Goal: Task Accomplishment & Management: Complete application form

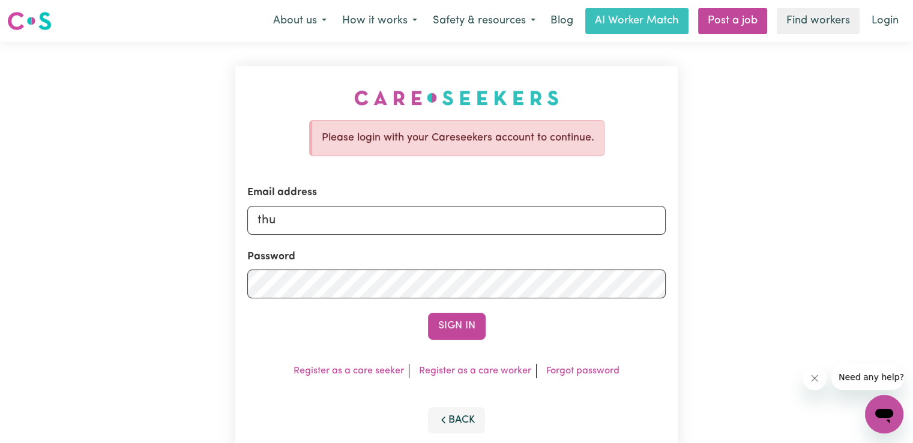
type input "[EMAIL_ADDRESS][DOMAIN_NAME]"
click at [428, 313] on button "Sign In" at bounding box center [457, 326] width 58 height 26
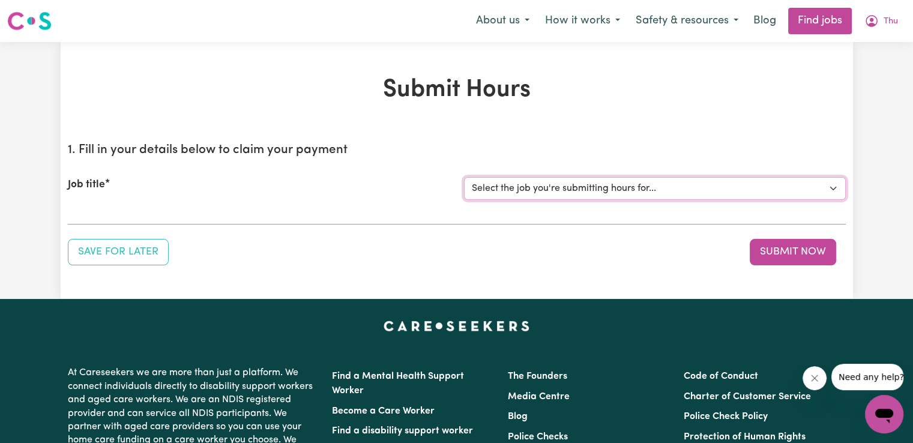
click at [835, 190] on select "Select the job you're submitting hours for... [[PERSON_NAME] (Han) Vu - NDIS Nu…" at bounding box center [655, 188] width 382 height 23
select select "2686"
click at [464, 177] on select "Select the job you're submitting hours for... [[PERSON_NAME] (Han) Vu - NDIS Nu…" at bounding box center [655, 188] width 382 height 23
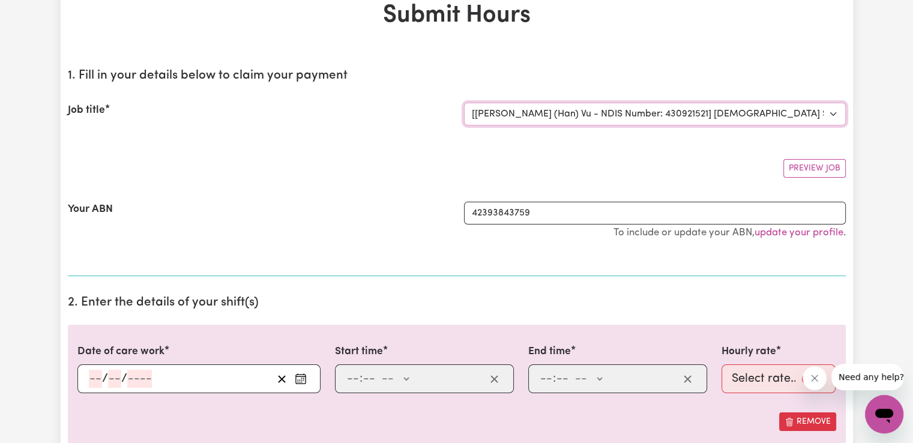
scroll to position [100, 0]
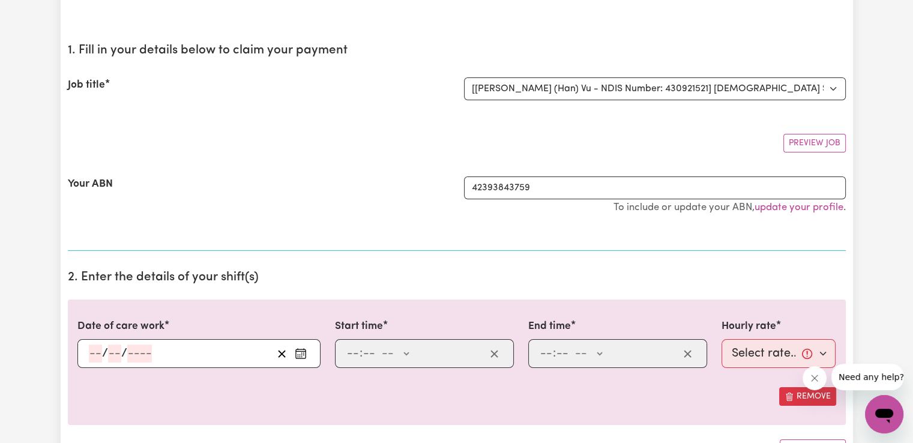
click at [302, 349] on icon "Enter the date of care work" at bounding box center [301, 353] width 12 height 12
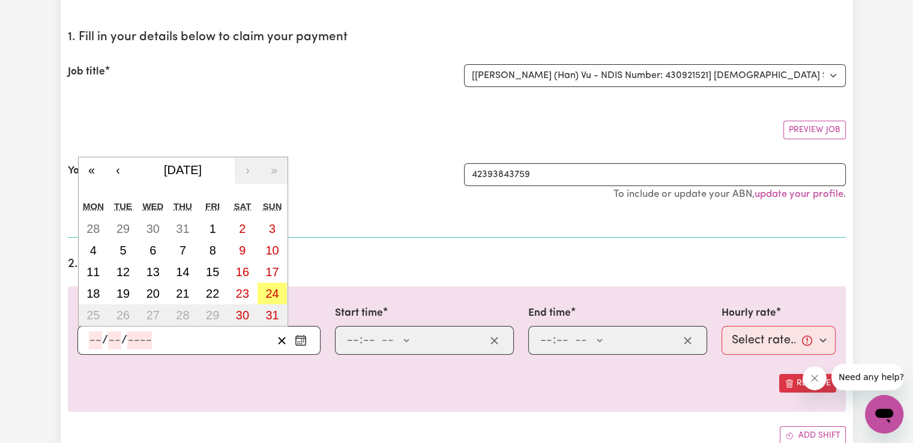
scroll to position [120, 0]
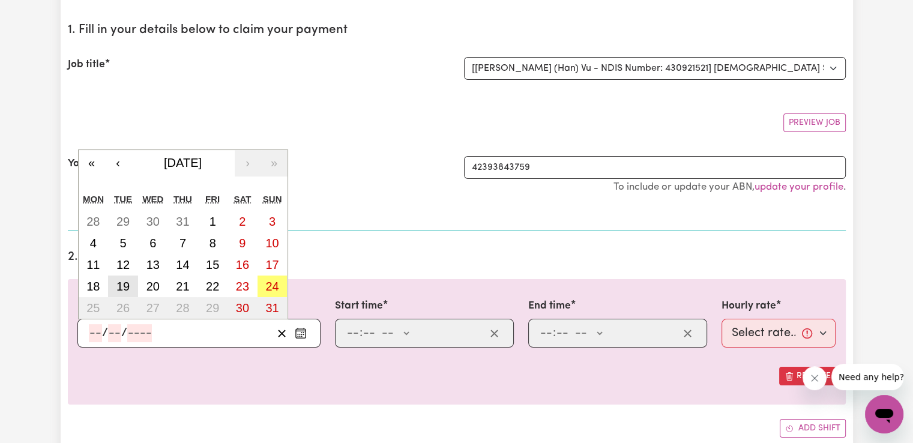
click at [127, 286] on abbr "19" at bounding box center [122, 286] width 13 height 13
type input "[DATE]"
type input "19"
type input "8"
type input "2025"
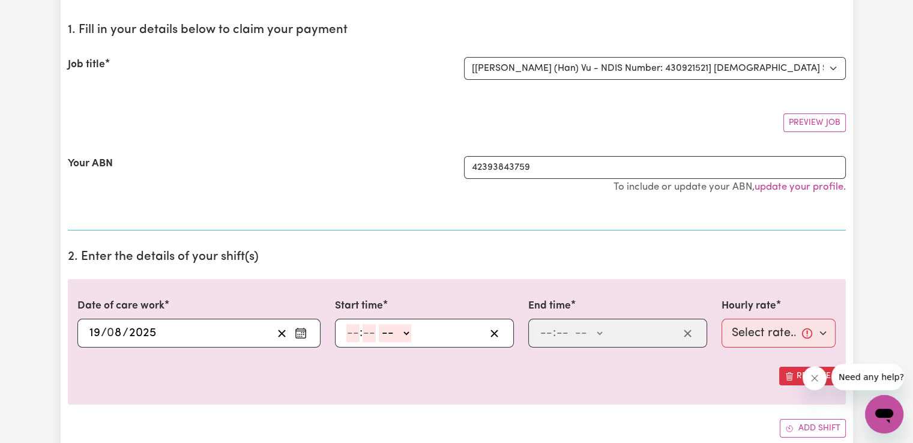
click at [353, 331] on input "number" at bounding box center [352, 333] width 13 height 18
type input "9"
type input "00"
click at [404, 334] on select "-- AM PM" at bounding box center [393, 333] width 32 height 18
select select "pm"
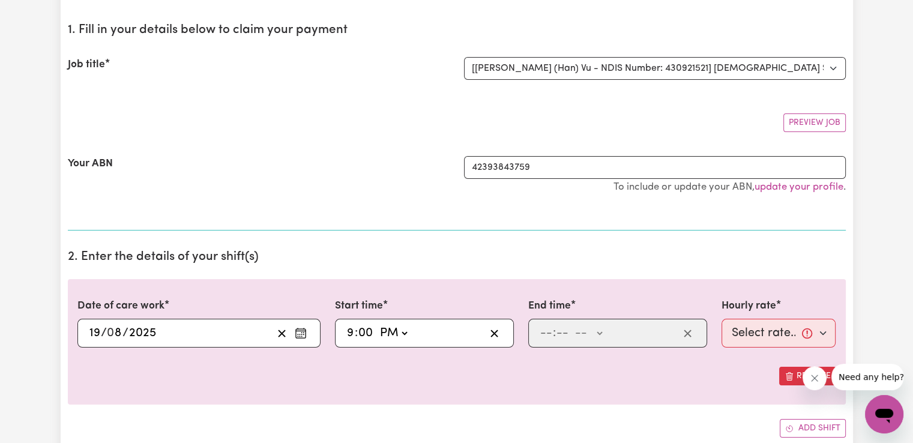
click at [377, 324] on select "-- AM PM" at bounding box center [393, 333] width 32 height 18
type input "21:00"
type input "0"
click at [541, 335] on input "number" at bounding box center [545, 333] width 13 height 18
type input "10"
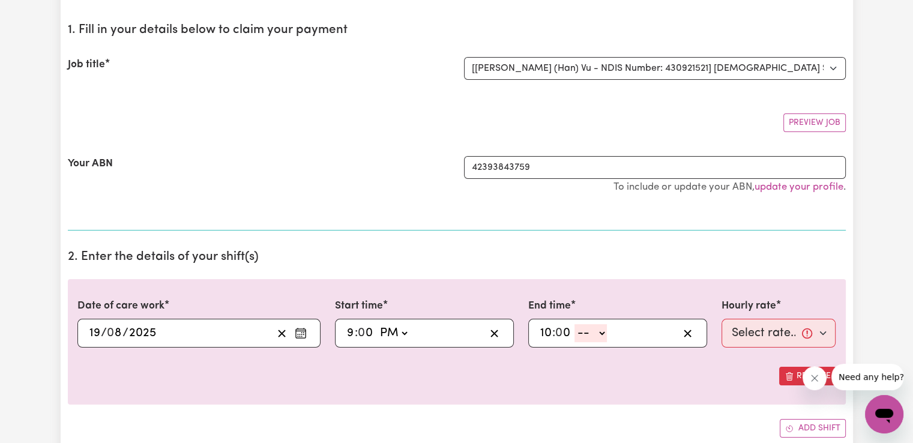
type input "0"
click at [594, 333] on select "-- AM PM" at bounding box center [590, 333] width 32 height 18
select select "pm"
click at [574, 324] on select "-- AM PM" at bounding box center [590, 333] width 32 height 18
type input "22:00"
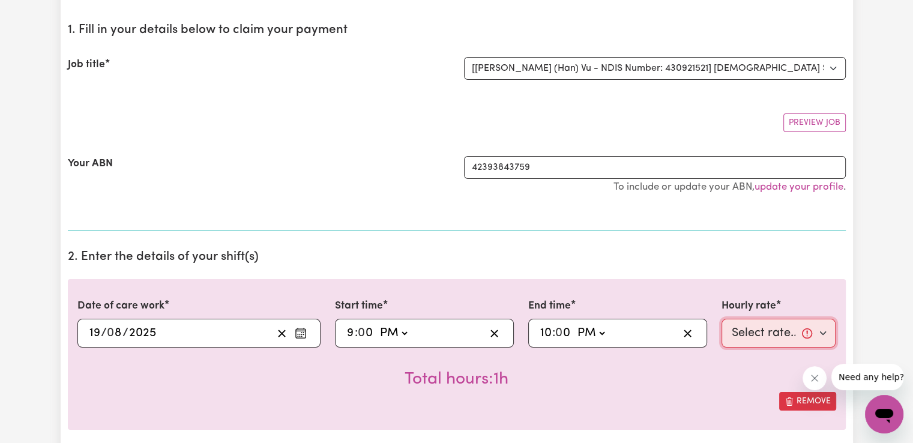
click at [826, 332] on select "Select rate... $50.05 (Weekday) $72.90 ([DATE]) $90.04 ([DATE]) $90.04 (Public …" at bounding box center [778, 333] width 115 height 29
select select "52.13-EveningCare"
click at [721, 319] on select "Select rate... $50.05 (Weekday) $72.90 ([DATE]) $90.04 ([DATE]) $90.04 (Public …" at bounding box center [778, 333] width 115 height 29
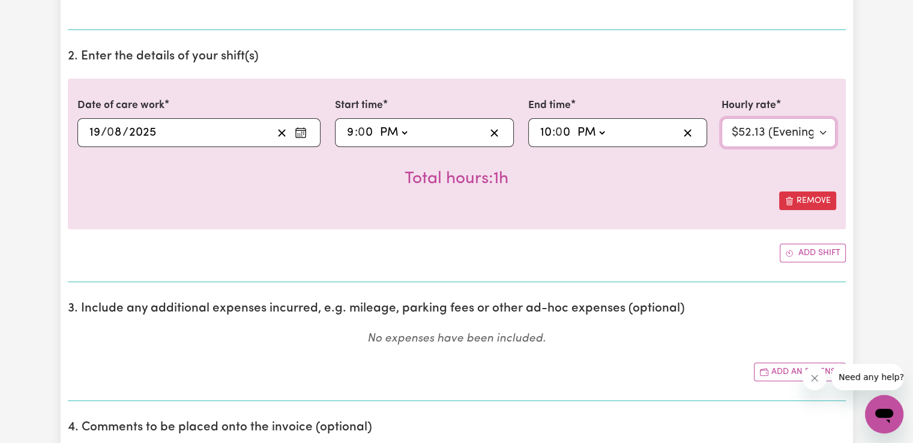
scroll to position [340, 0]
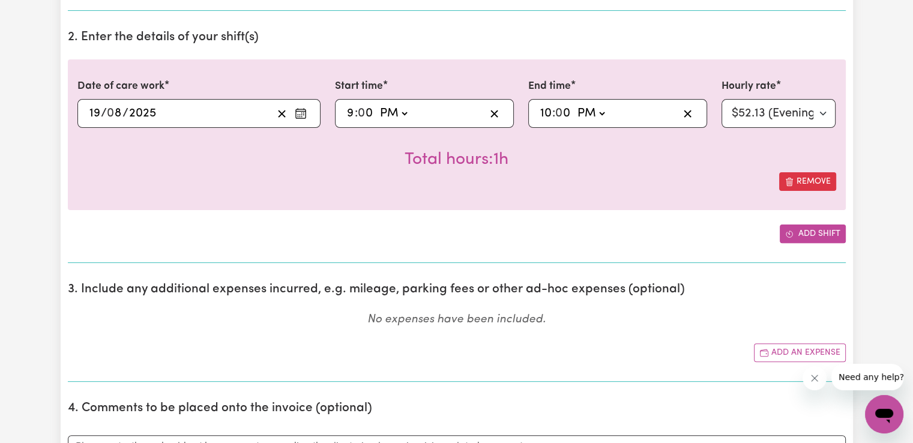
click at [810, 232] on button "Add shift" at bounding box center [812, 233] width 66 height 19
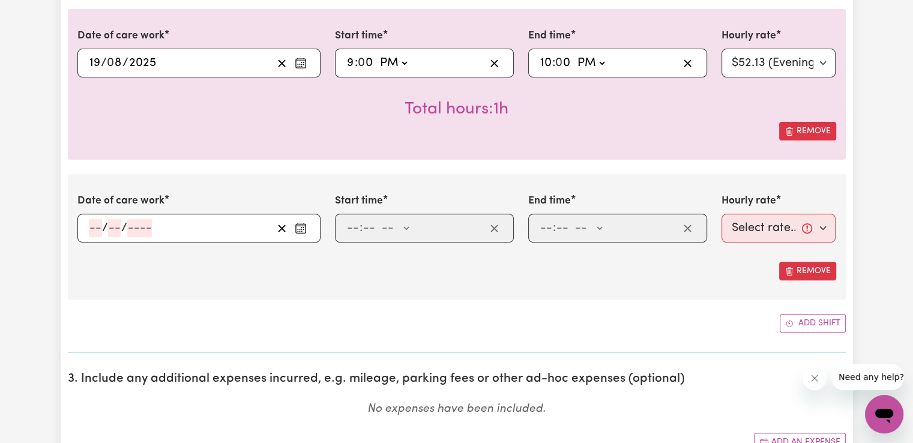
scroll to position [420, 0]
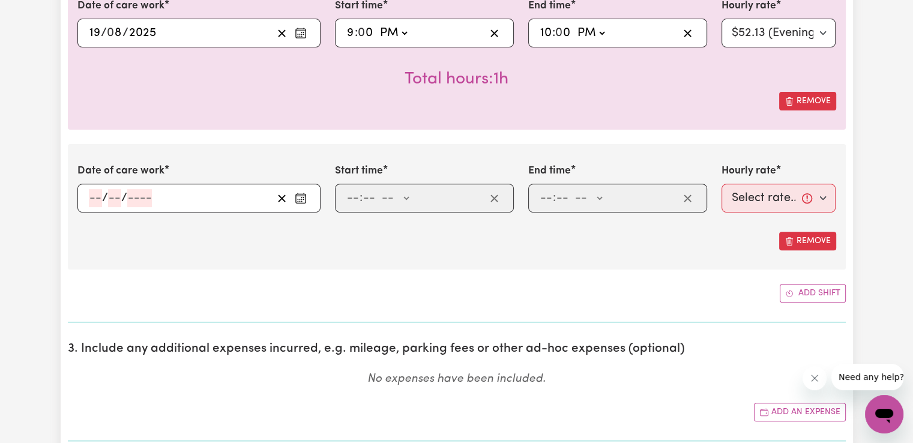
click at [300, 203] on button "Enter the date of care work" at bounding box center [300, 198] width 19 height 18
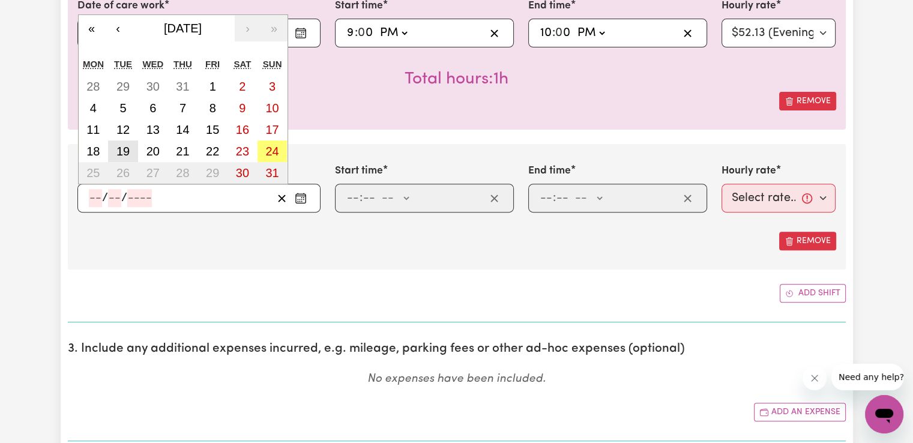
click at [125, 152] on abbr "19" at bounding box center [122, 151] width 13 height 13
type input "[DATE]"
type input "19"
type input "8"
type input "2025"
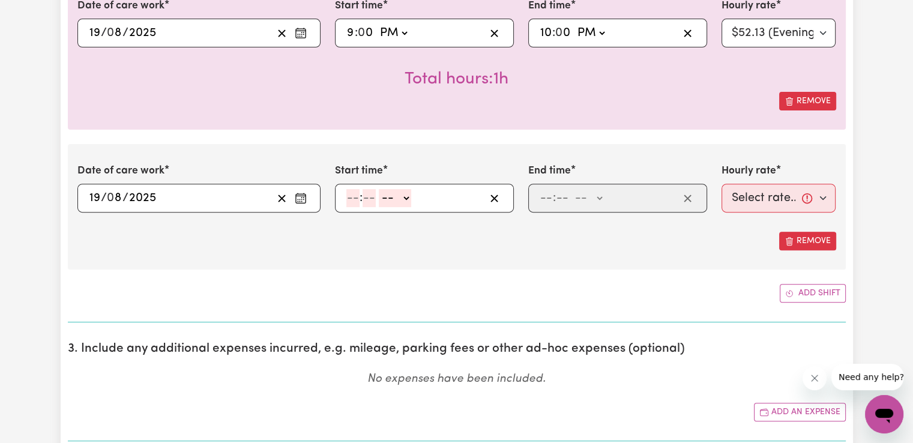
click at [353, 196] on input "number" at bounding box center [352, 198] width 13 height 18
type input "10"
type input "0"
click at [412, 201] on select "-- AM PM" at bounding box center [397, 198] width 32 height 18
select select "pm"
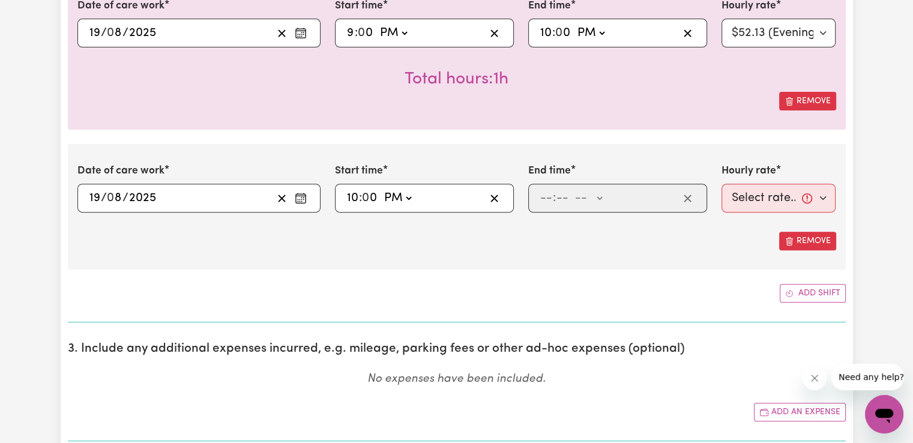
click at [381, 189] on select "-- AM PM" at bounding box center [397, 198] width 32 height 18
type input "22:00"
click at [550, 193] on input "number" at bounding box center [545, 198] width 13 height 18
type input "6"
type input "00"
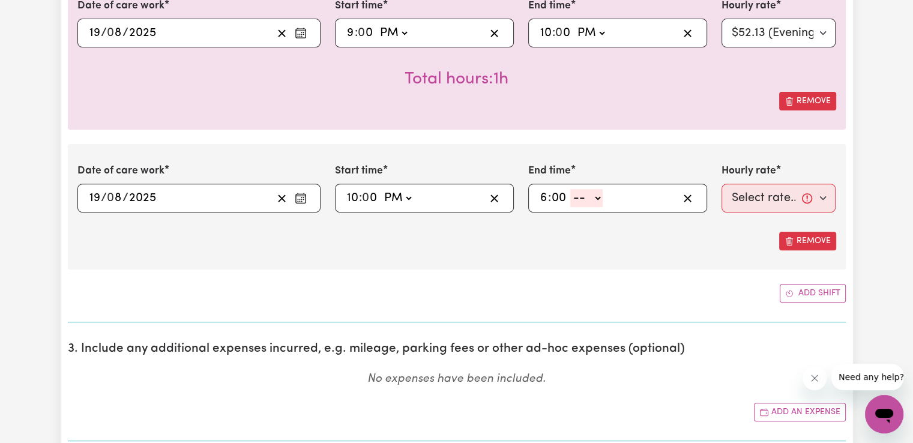
click at [590, 198] on select "-- AM PM" at bounding box center [586, 198] width 32 height 18
select select "am"
click at [570, 189] on select "-- AM PM" at bounding box center [586, 198] width 32 height 18
type input "06:00"
type input "0"
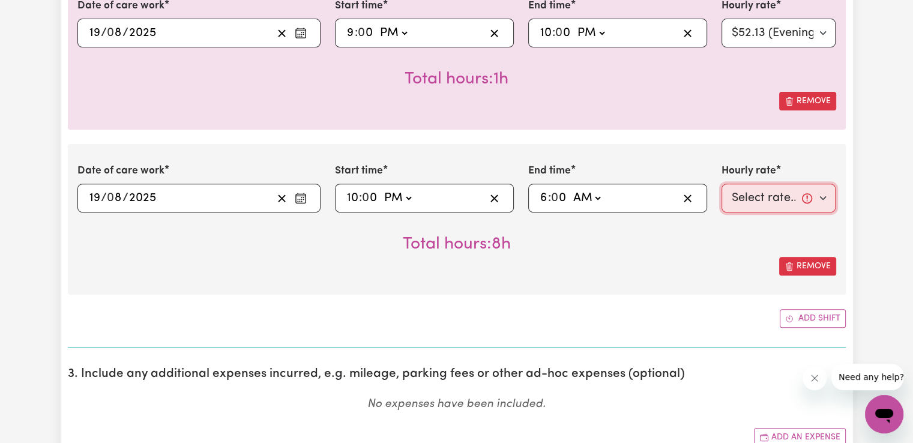
click at [746, 203] on select "Select rate... $50.05 (Weekday) $72.90 ([DATE]) $90.04 ([DATE]) $90.04 (Public …" at bounding box center [778, 198] width 115 height 29
select select "29.43-Overnight"
click at [721, 184] on select "Select rate... $50.05 (Weekday) $72.90 ([DATE]) $90.04 ([DATE]) $90.04 (Public …" at bounding box center [778, 198] width 115 height 29
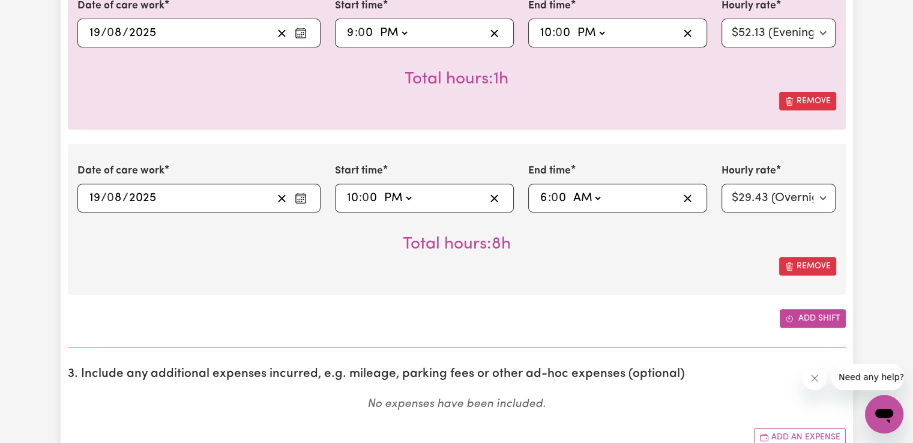
click at [788, 317] on icon "Add another shift" at bounding box center [788, 318] width 2 height 2
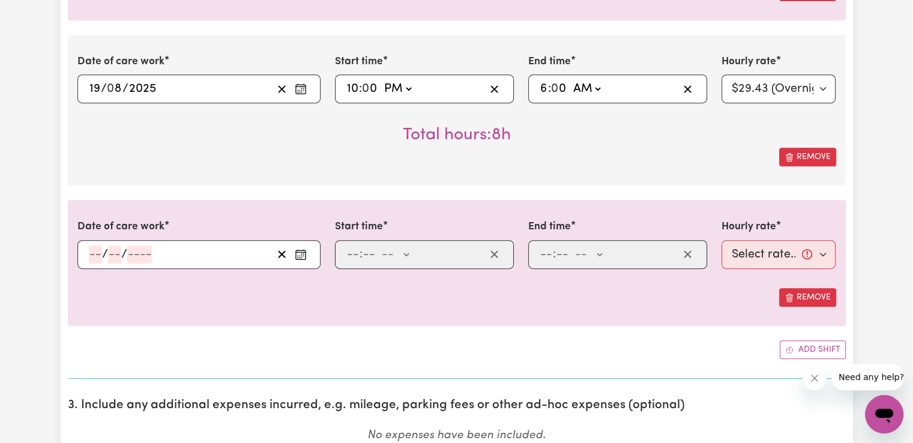
scroll to position [560, 0]
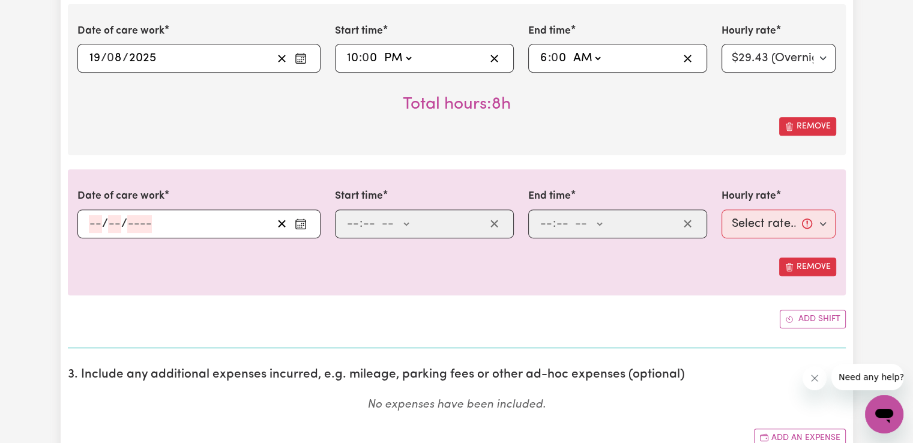
click at [301, 224] on circle "Enter the date of care work" at bounding box center [301, 224] width 1 height 1
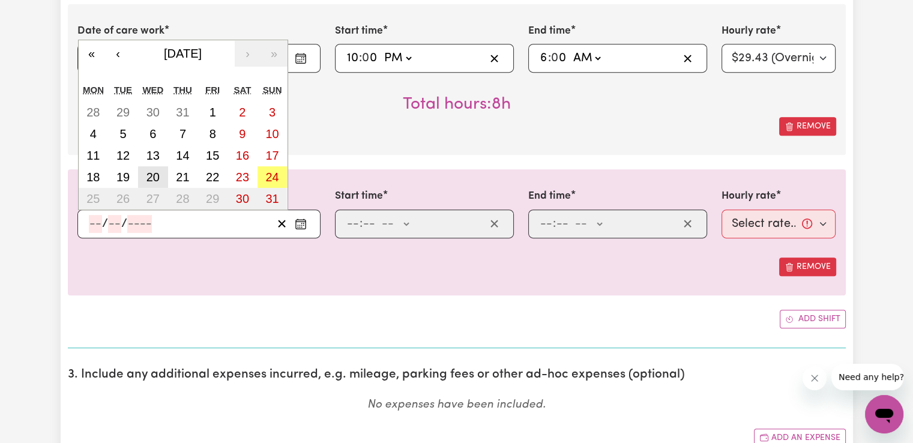
click at [151, 176] on abbr "20" at bounding box center [152, 176] width 13 height 13
type input "[DATE]"
type input "20"
type input "8"
type input "2025"
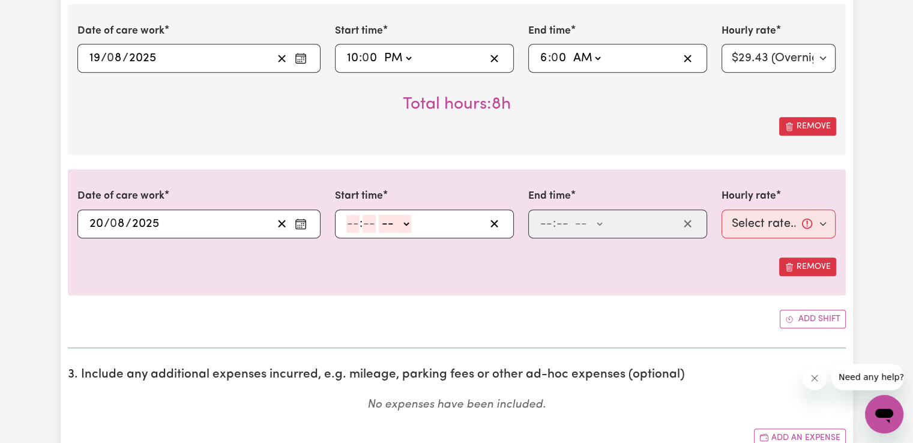
click at [348, 224] on input "number" at bounding box center [352, 224] width 13 height 18
type input "6"
type input "00"
click at [402, 226] on select "-- AM PM" at bounding box center [393, 224] width 32 height 18
select select "am"
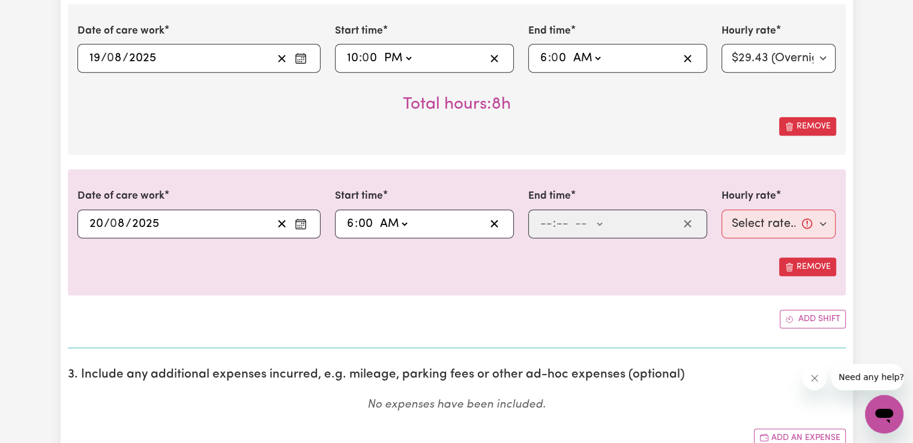
click at [377, 215] on select "-- AM PM" at bounding box center [393, 224] width 32 height 18
type input "06:00"
type input "0"
click at [547, 224] on input "number" at bounding box center [545, 224] width 13 height 18
type input "7"
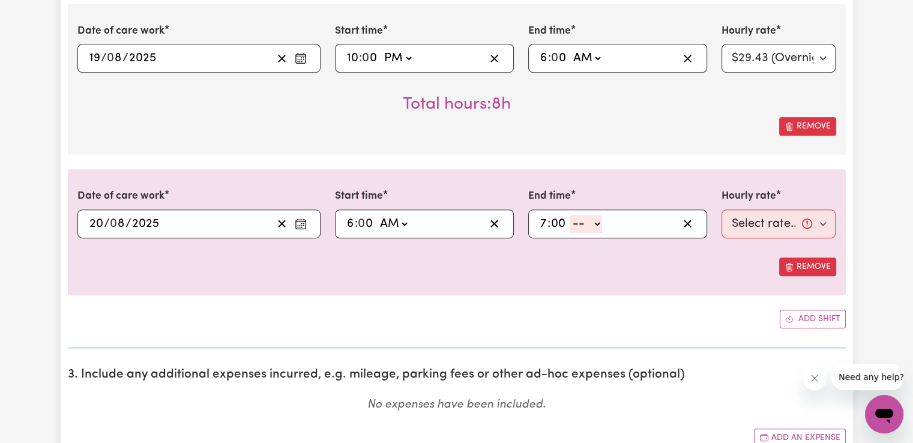
type input "00"
click at [593, 226] on select "-- AM PM" at bounding box center [585, 224] width 32 height 18
select select "am"
click at [569, 215] on select "-- AM PM" at bounding box center [585, 224] width 32 height 18
type input "07:00"
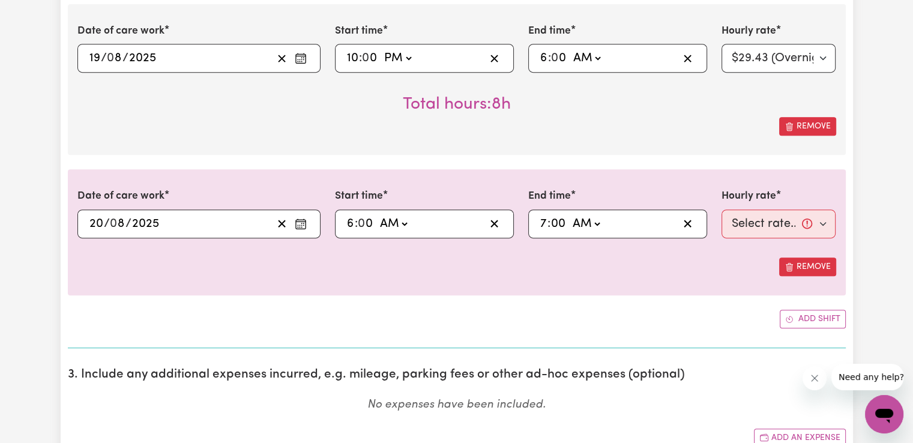
type input "0"
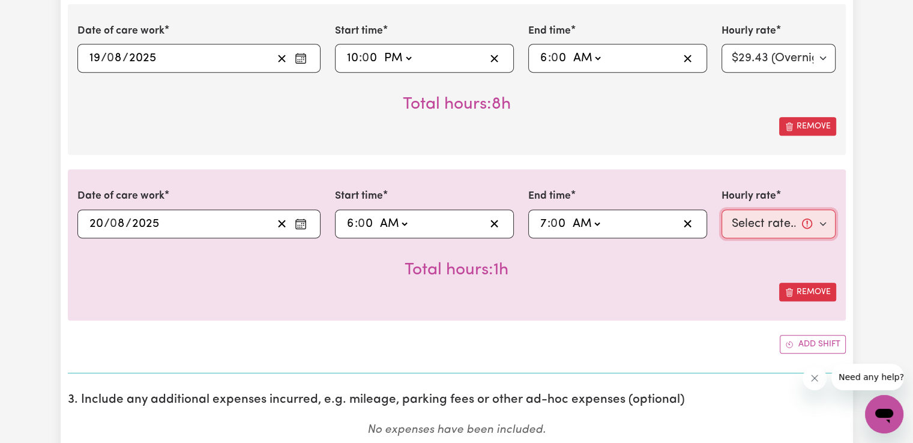
click at [796, 229] on select "Select rate... $50.05 (Weekday) $72.90 ([DATE]) $90.04 ([DATE]) $90.04 (Public …" at bounding box center [778, 223] width 115 height 29
select select "50.05-Weekday"
click at [721, 209] on select "Select rate... $50.05 (Weekday) $72.90 ([DATE]) $90.04 ([DATE]) $90.04 (Public …" at bounding box center [778, 223] width 115 height 29
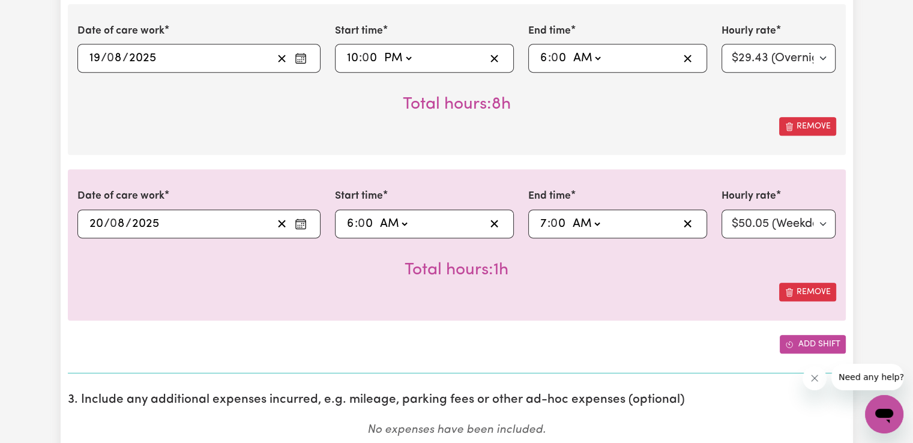
click at [791, 342] on icon "Add another shift" at bounding box center [789, 344] width 8 height 8
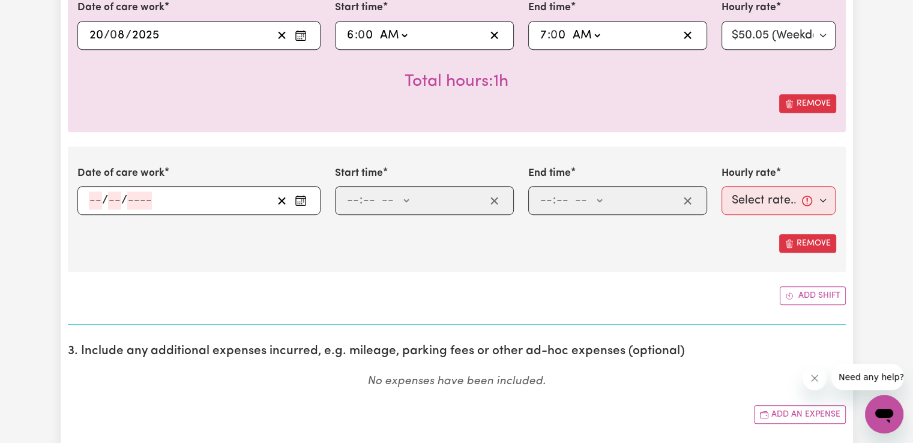
scroll to position [760, 0]
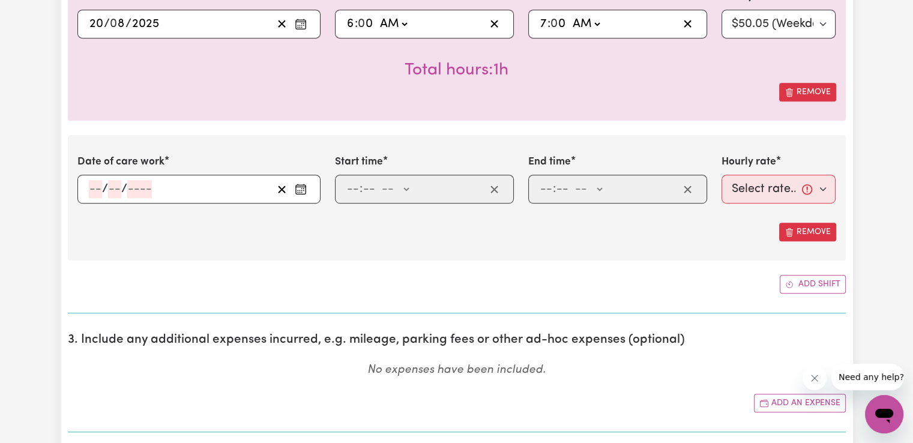
click at [300, 189] on icon "Enter the date of care work" at bounding box center [301, 189] width 12 height 12
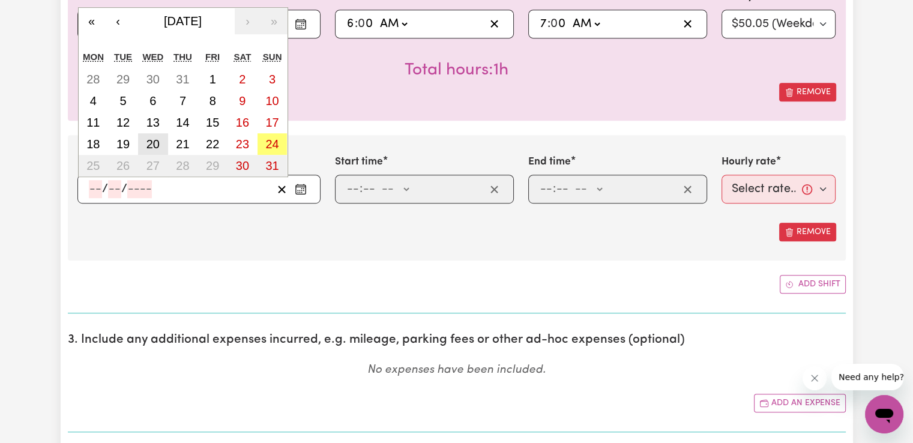
click at [155, 142] on abbr "20" at bounding box center [152, 143] width 13 height 13
type input "[DATE]"
type input "20"
type input "8"
type input "2025"
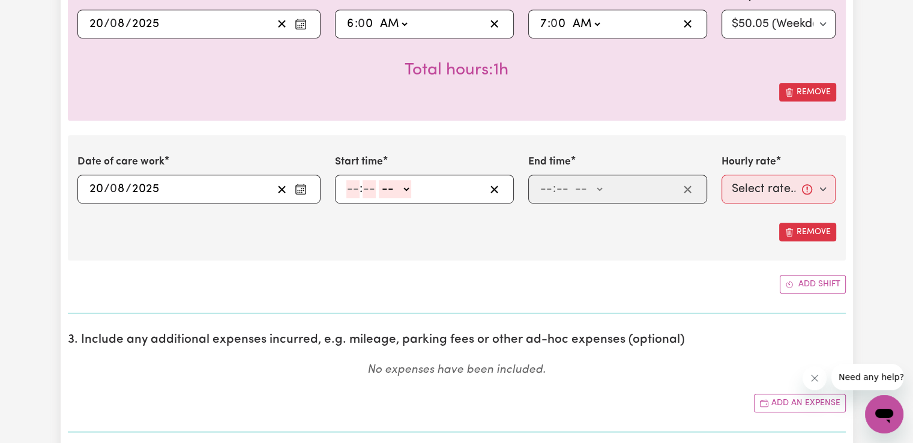
click at [347, 182] on input "number" at bounding box center [352, 189] width 13 height 18
type input "2"
type input "00"
click at [398, 181] on select "-- AM PM" at bounding box center [392, 189] width 32 height 18
select select "pm"
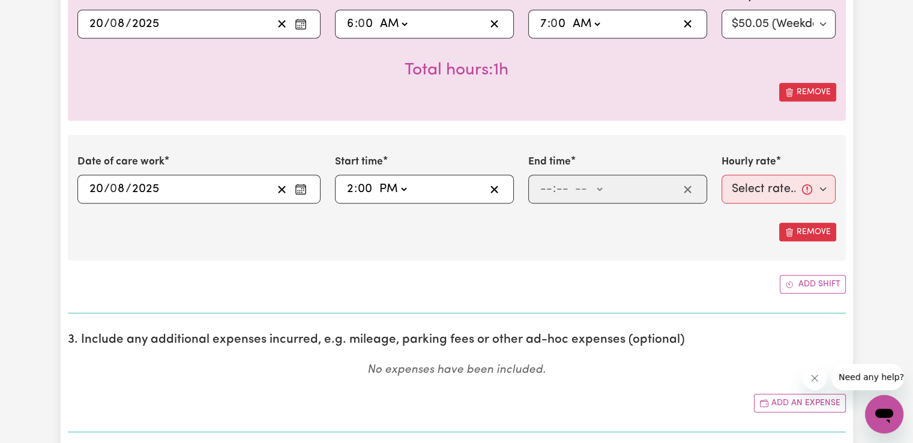
click at [376, 180] on select "-- AM PM" at bounding box center [392, 189] width 32 height 18
type input "14:00"
type input "0"
click at [548, 186] on input "number" at bounding box center [545, 189] width 13 height 18
type input "8"
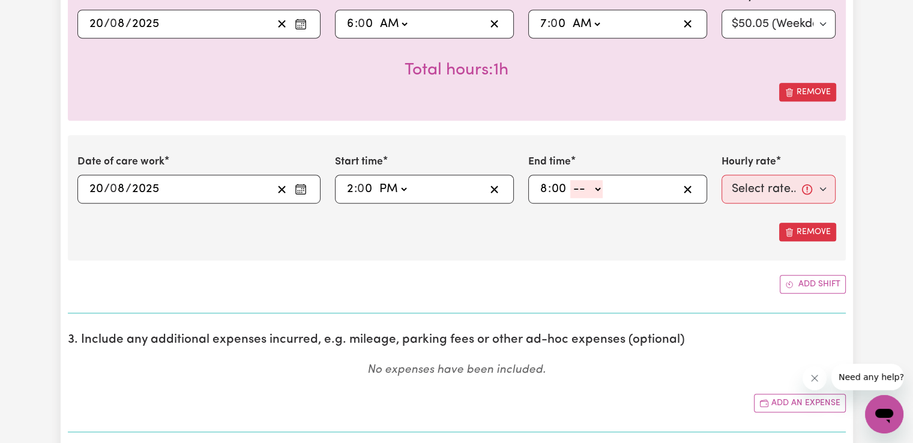
type input "00"
click at [595, 188] on select "-- AM PM" at bounding box center [586, 189] width 32 height 18
select select "pm"
click at [570, 180] on select "-- AM PM" at bounding box center [586, 189] width 32 height 18
type input "20:00"
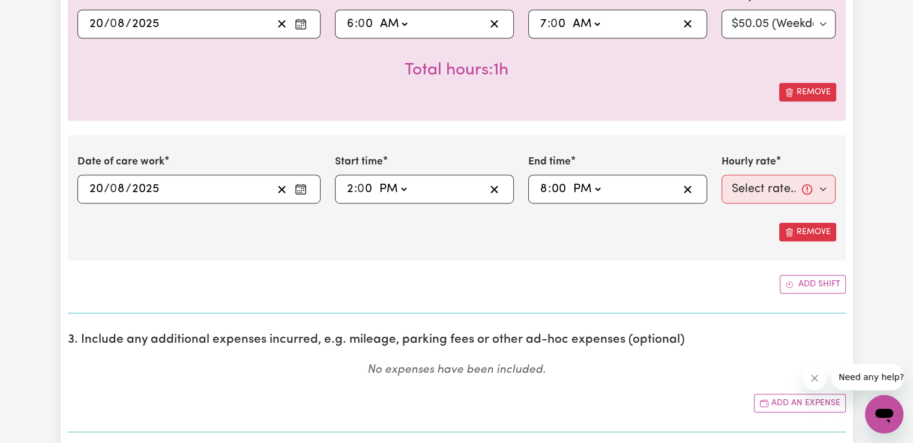
type input "0"
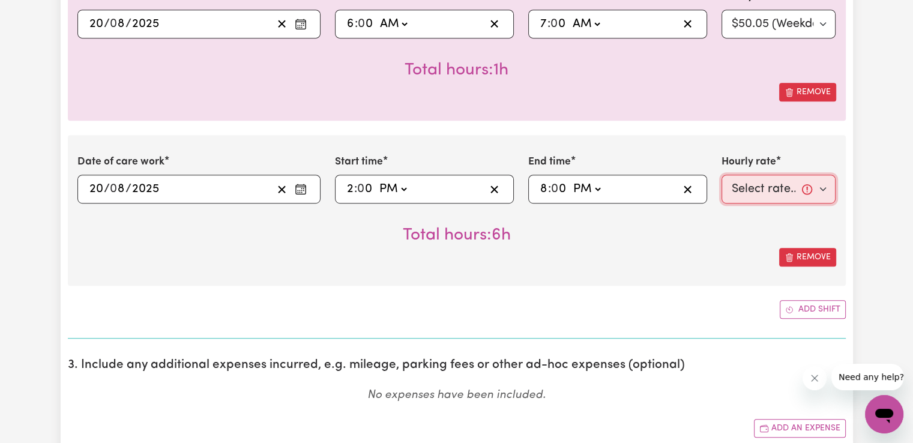
click at [767, 185] on select "Select rate... $50.05 (Weekday) $72.90 ([DATE]) $90.04 ([DATE]) $90.04 (Public …" at bounding box center [778, 189] width 115 height 29
select select "50.05-Weekday"
click at [721, 175] on select "Select rate... $50.05 (Weekday) $72.90 ([DATE]) $90.04 ([DATE]) $90.04 (Public …" at bounding box center [778, 189] width 115 height 29
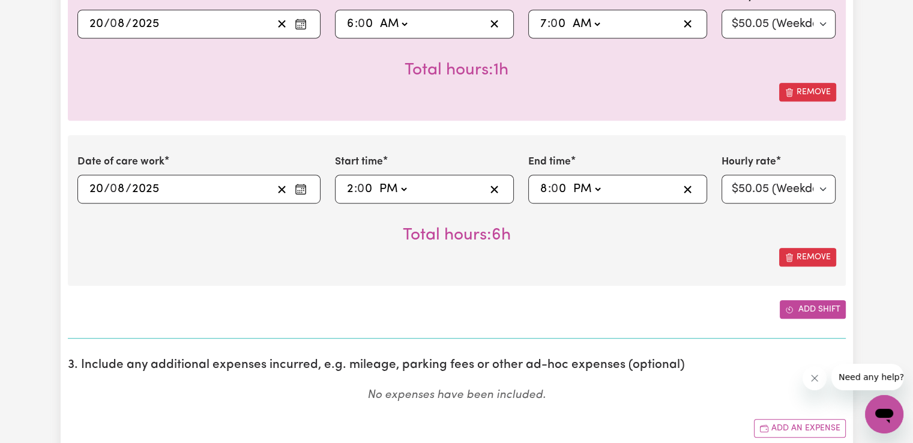
click at [794, 305] on button "Add shift" at bounding box center [812, 309] width 66 height 19
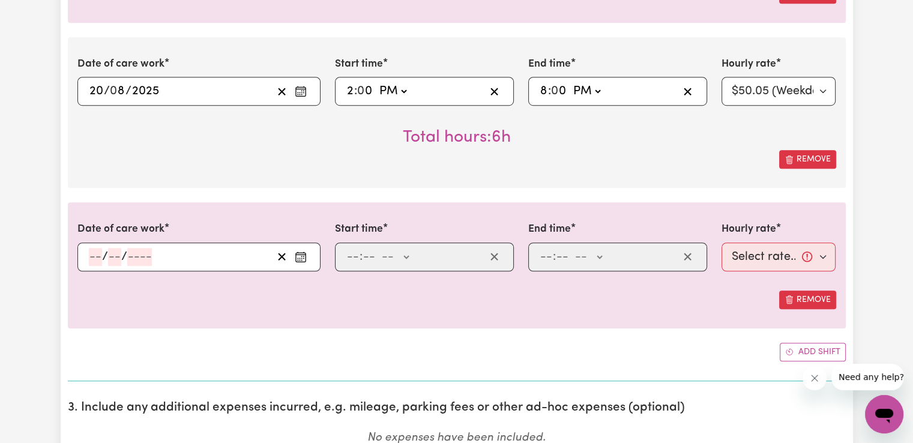
scroll to position [860, 0]
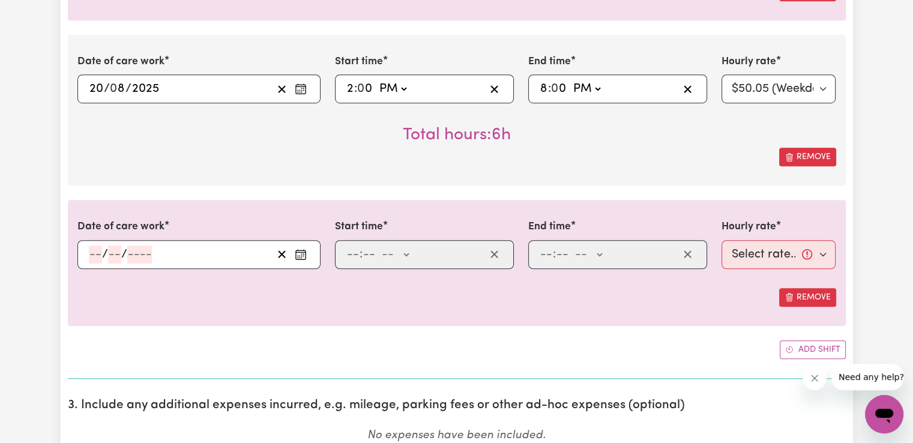
click at [298, 250] on icon "Enter the date of care work" at bounding box center [301, 254] width 12 height 12
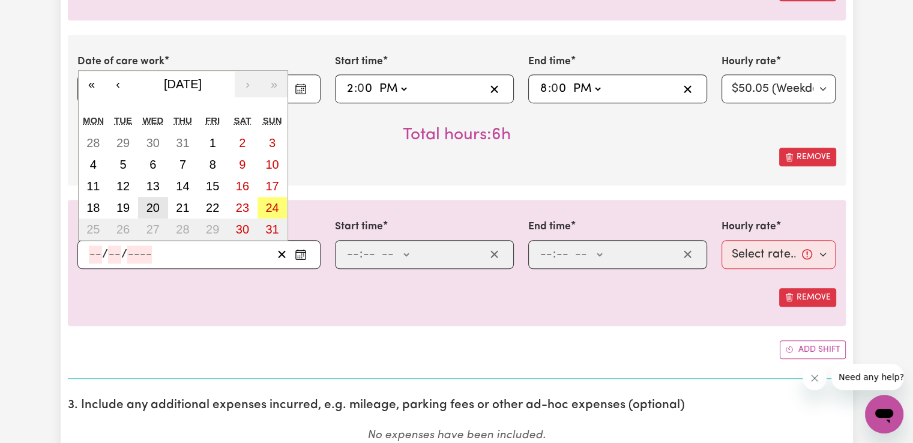
click at [160, 200] on button "20" at bounding box center [153, 208] width 30 height 22
type input "[DATE]"
type input "20"
type input "8"
type input "2025"
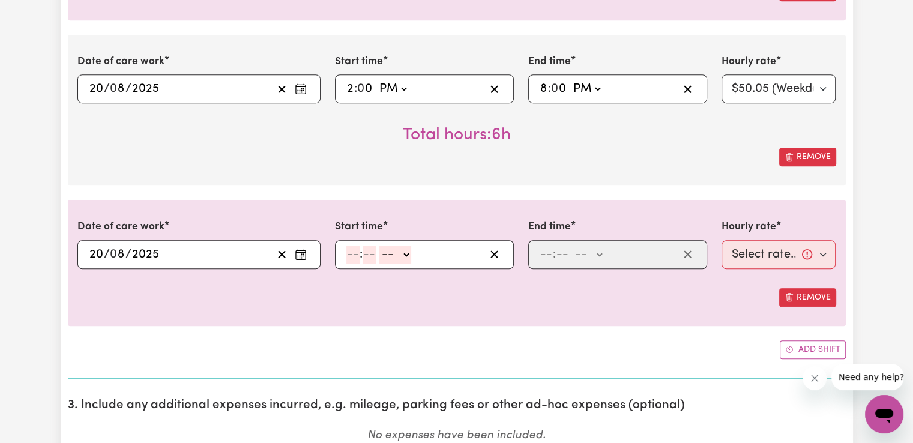
click at [353, 254] on input "number" at bounding box center [352, 254] width 13 height 18
type input "8"
type input "00"
click at [401, 251] on select "-- AM PM" at bounding box center [393, 254] width 32 height 18
select select "pm"
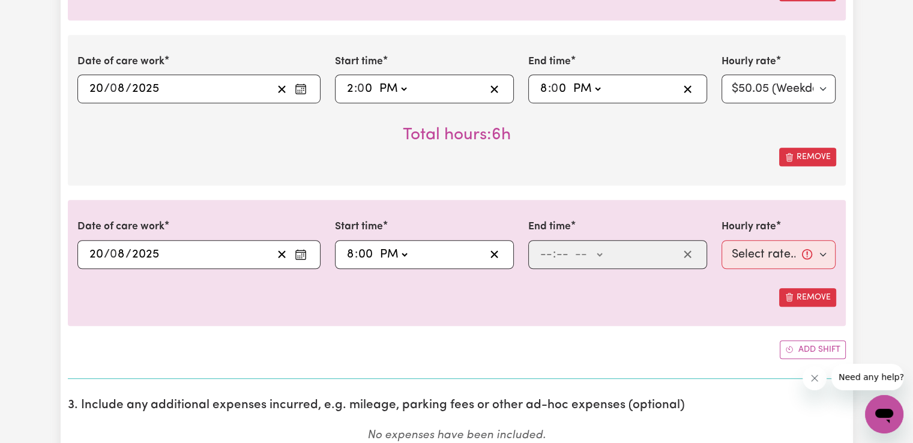
click at [377, 245] on select "-- AM PM" at bounding box center [393, 254] width 32 height 18
type input "20:00"
type input "0"
click at [545, 257] on input "number" at bounding box center [545, 254] width 13 height 18
type input "10"
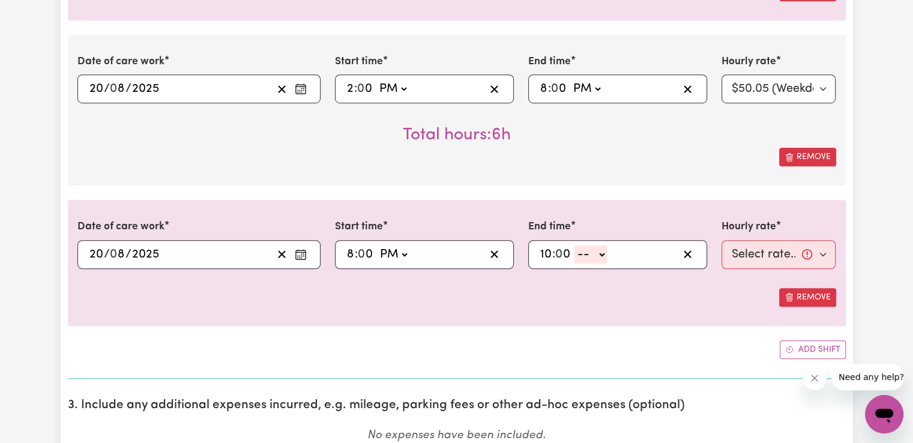
type input "0"
click at [598, 255] on select "-- AM PM" at bounding box center [590, 254] width 32 height 18
select select "pm"
click at [574, 245] on select "-- AM PM" at bounding box center [590, 254] width 32 height 18
type input "22:00"
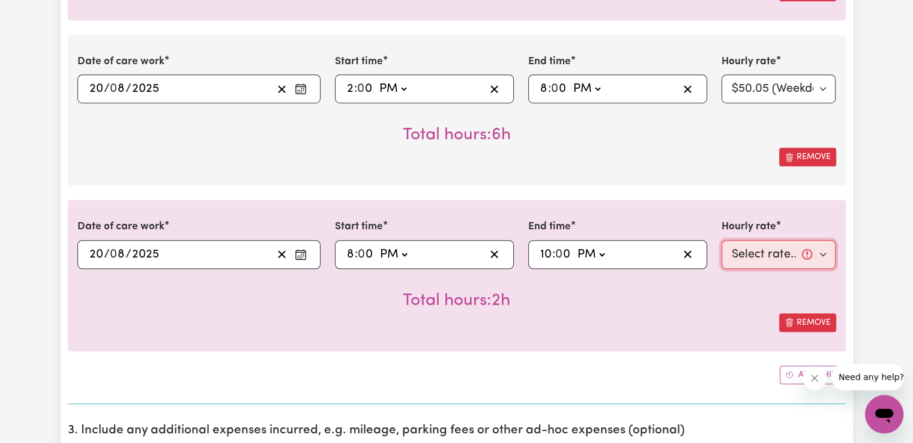
click at [754, 250] on select "Select rate... $50.05 (Weekday) $72.90 ([DATE]) $90.04 ([DATE]) $90.04 (Public …" at bounding box center [778, 254] width 115 height 29
select select "52.13-EveningCare"
click at [721, 240] on select "Select rate... $50.05 (Weekday) $72.90 ([DATE]) $90.04 ([DATE]) $90.04 (Public …" at bounding box center [778, 254] width 115 height 29
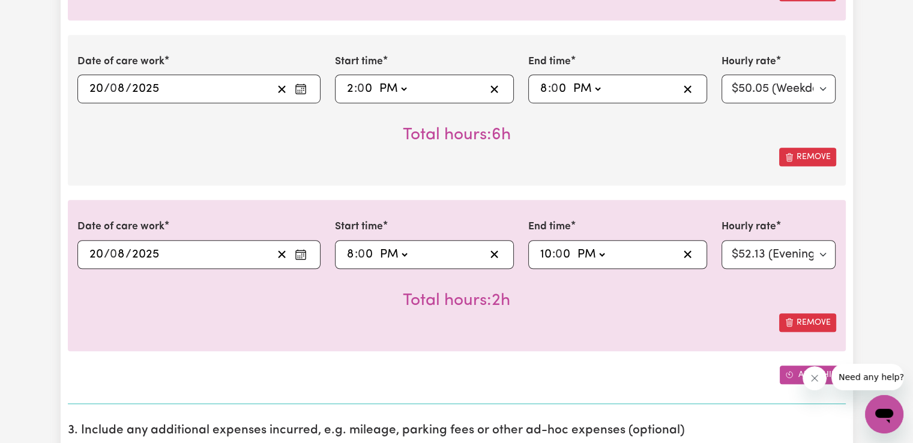
click at [792, 370] on icon "Add another shift" at bounding box center [789, 374] width 8 height 8
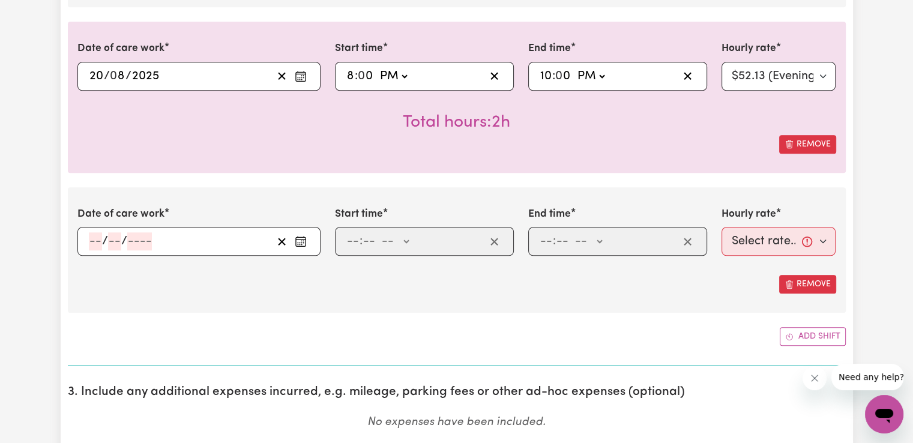
scroll to position [1040, 0]
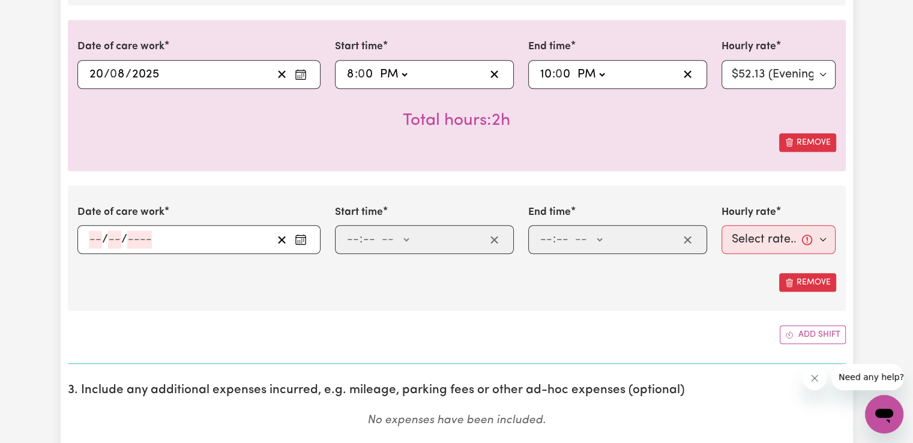
click at [295, 233] on icon "Enter the date of care work" at bounding box center [301, 239] width 12 height 12
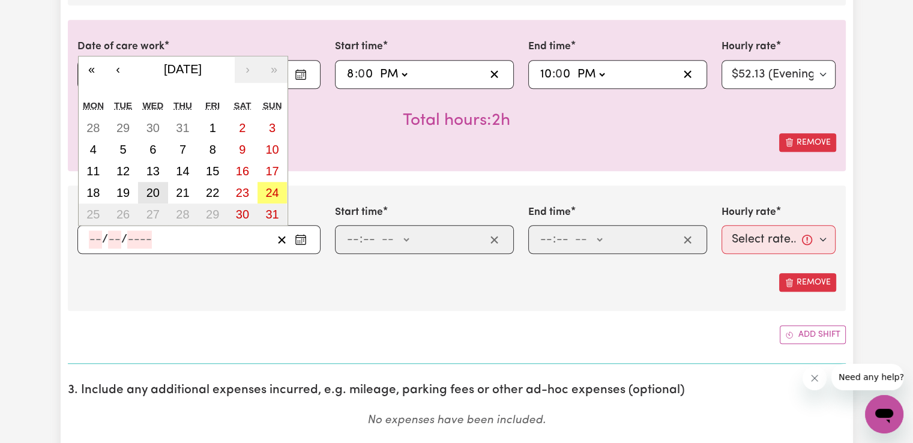
click at [155, 186] on abbr "20" at bounding box center [152, 192] width 13 height 13
type input "[DATE]"
type input "20"
type input "8"
type input "2025"
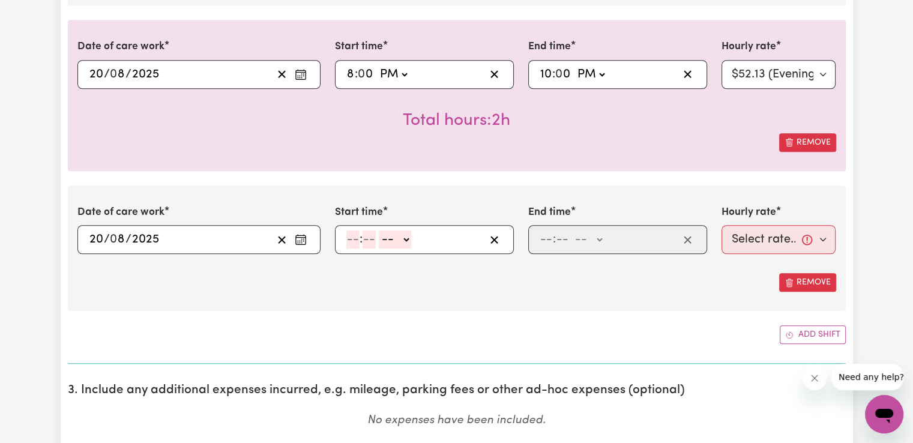
click at [357, 238] on input "number" at bounding box center [352, 239] width 13 height 18
type input "10"
type input "0"
click at [410, 241] on select "-- AM PM" at bounding box center [397, 239] width 32 height 18
select select "pm"
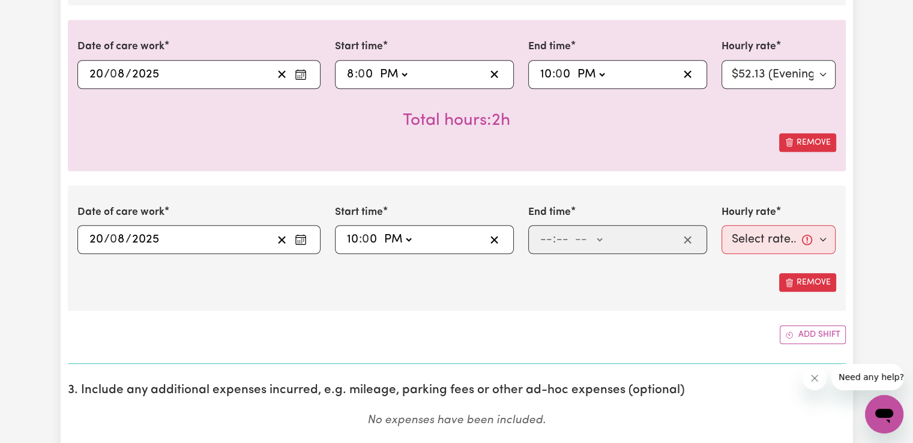
click at [381, 230] on select "-- AM PM" at bounding box center [397, 239] width 32 height 18
type input "22:00"
click at [547, 243] on input "number" at bounding box center [545, 239] width 13 height 18
type input "6"
type input "00"
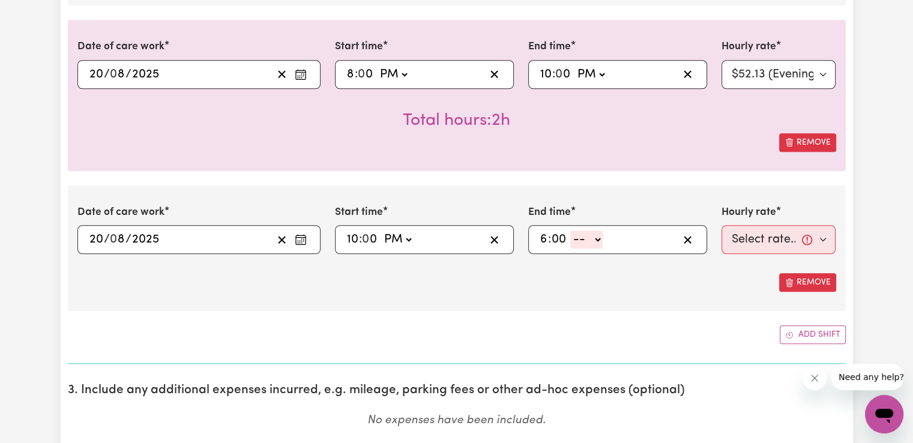
click at [595, 242] on select "-- AM PM" at bounding box center [586, 239] width 32 height 18
select select "am"
click at [570, 230] on select "-- AM PM" at bounding box center [586, 239] width 32 height 18
type input "06:00"
type input "0"
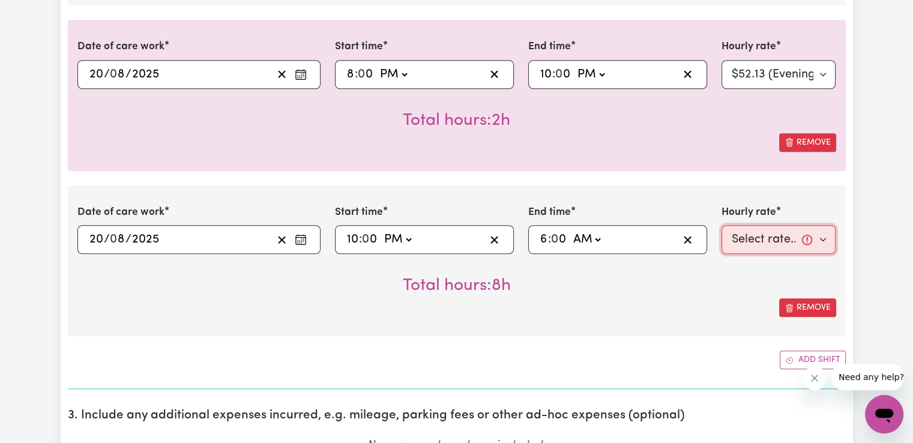
click at [745, 239] on select "Select rate... $50.05 (Weekday) $72.90 ([DATE]) $90.04 ([DATE]) $90.04 (Public …" at bounding box center [778, 239] width 115 height 29
select select "29.43-Overnight"
click at [721, 225] on select "Select rate... $50.05 (Weekday) $72.90 ([DATE]) $90.04 ([DATE]) $90.04 (Public …" at bounding box center [778, 239] width 115 height 29
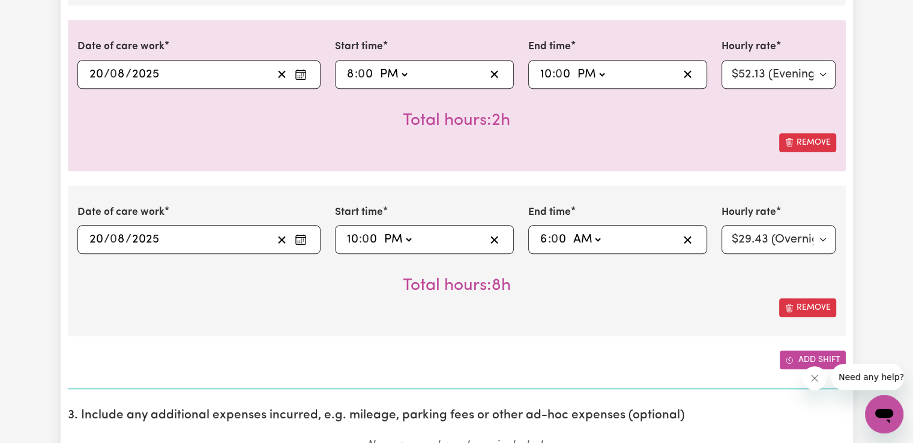
click at [785, 356] on icon "Add another shift" at bounding box center [789, 360] width 8 height 8
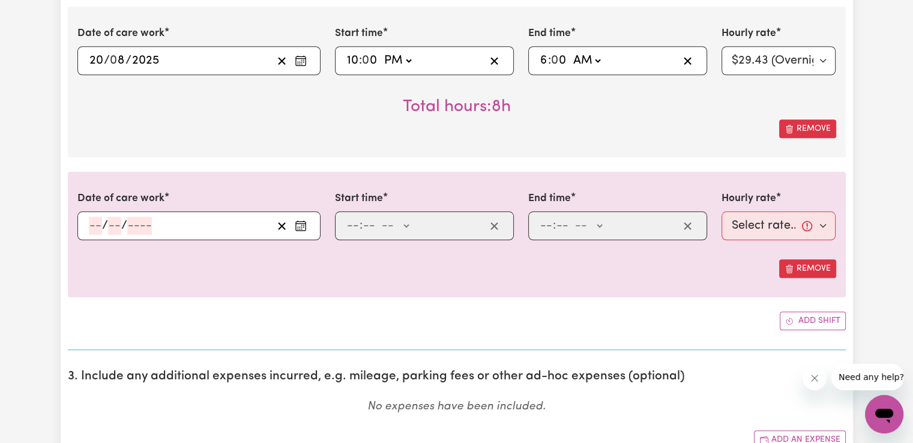
scroll to position [1220, 0]
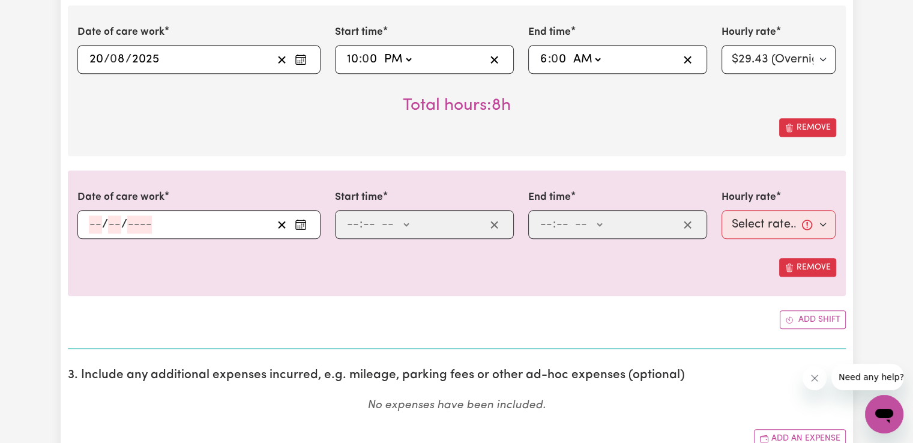
click at [302, 224] on icon "Enter the date of care work" at bounding box center [301, 224] width 12 height 12
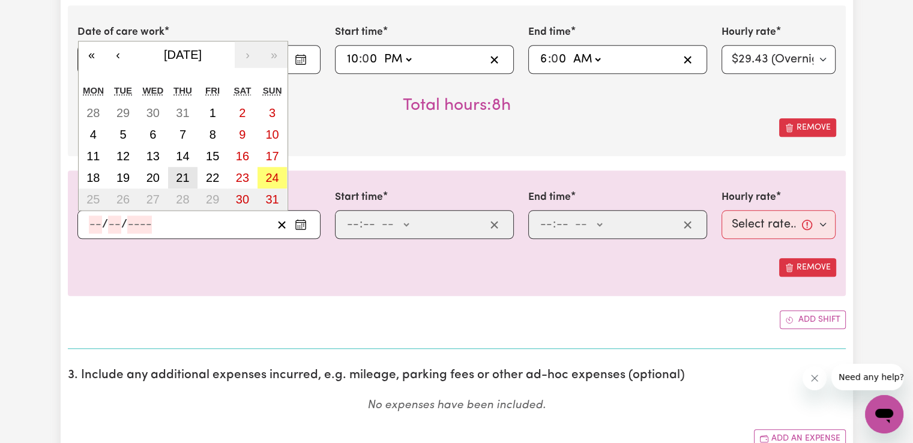
click at [182, 177] on abbr "21" at bounding box center [182, 177] width 13 height 13
type input "[DATE]"
type input "21"
type input "8"
type input "2025"
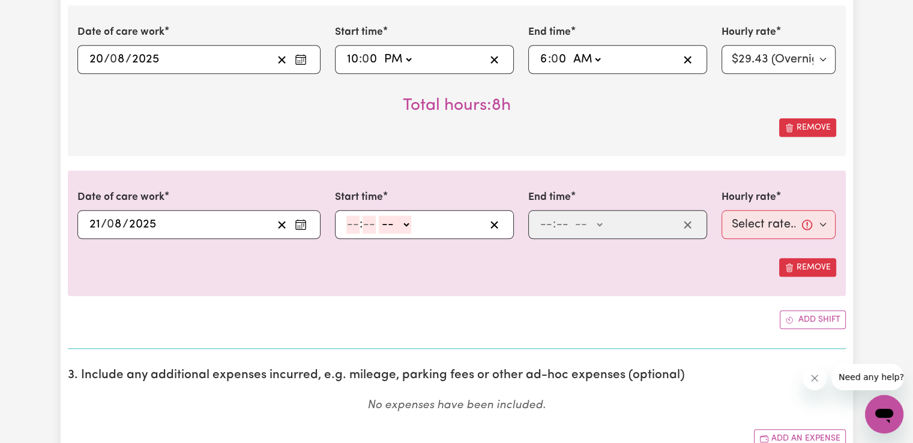
click at [350, 226] on input "number" at bounding box center [352, 224] width 13 height 18
type input "6"
type input "00"
click at [401, 221] on select "-- AM PM" at bounding box center [393, 224] width 32 height 18
select select "am"
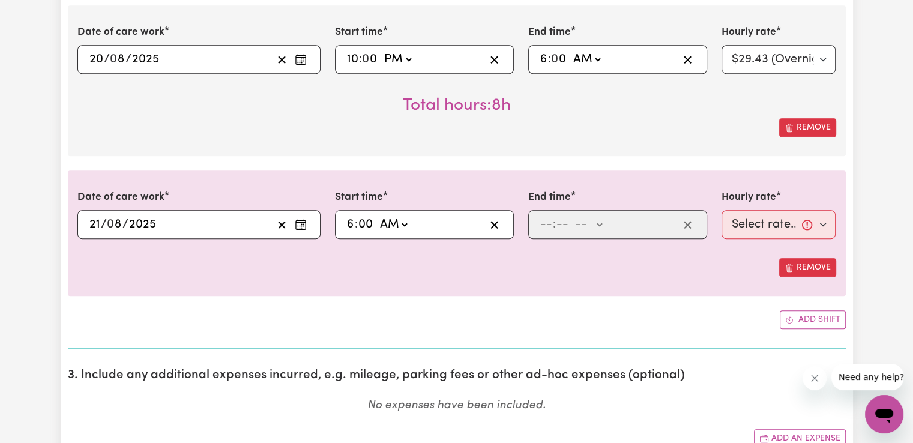
click at [377, 215] on select "-- AM PM" at bounding box center [393, 224] width 32 height 18
type input "06:00"
type input "0"
click at [544, 220] on input "number" at bounding box center [545, 224] width 13 height 18
type input "7"
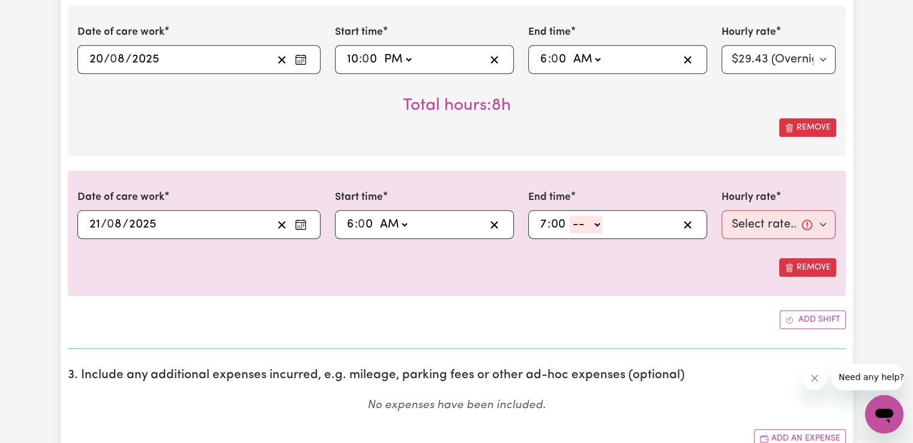
type input "00"
click at [593, 224] on select "-- AM PM" at bounding box center [585, 224] width 32 height 18
select select "am"
click at [569, 215] on select "-- AM PM" at bounding box center [585, 224] width 32 height 18
type input "07:00"
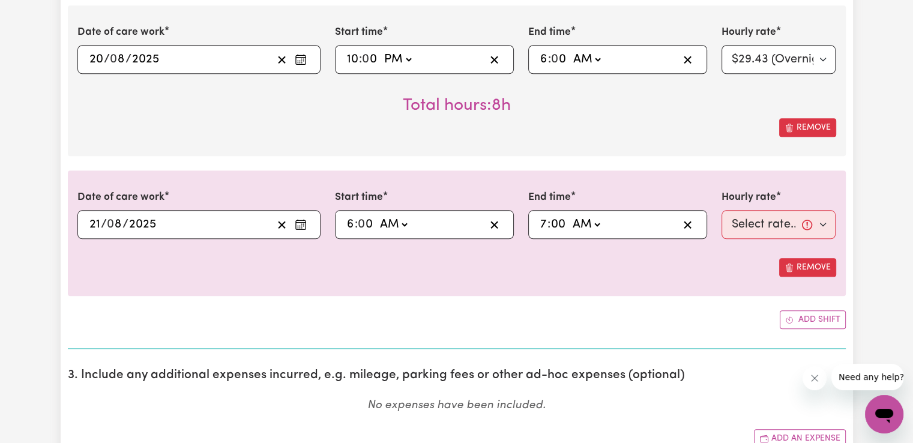
type input "0"
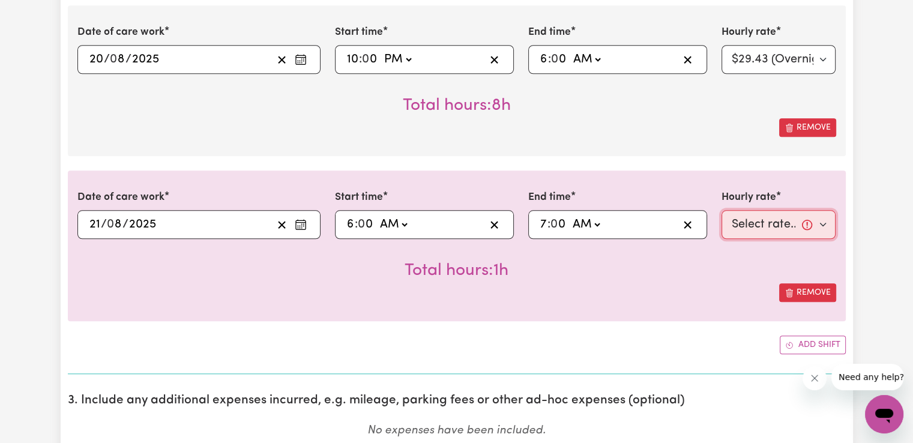
click at [754, 226] on select "Select rate... $50.05 (Weekday) $72.90 ([DATE]) $90.04 ([DATE]) $90.04 (Public …" at bounding box center [778, 224] width 115 height 29
select select "50.05-Weekday"
click at [721, 210] on select "Select rate... $50.05 (Weekday) $72.90 ([DATE]) $90.04 ([DATE]) $90.04 (Public …" at bounding box center [778, 224] width 115 height 29
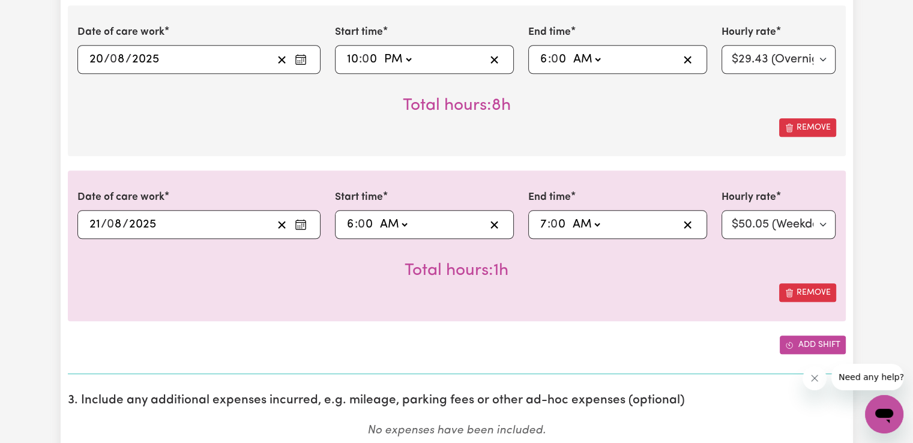
click at [791, 350] on button "Add shift" at bounding box center [812, 344] width 66 height 19
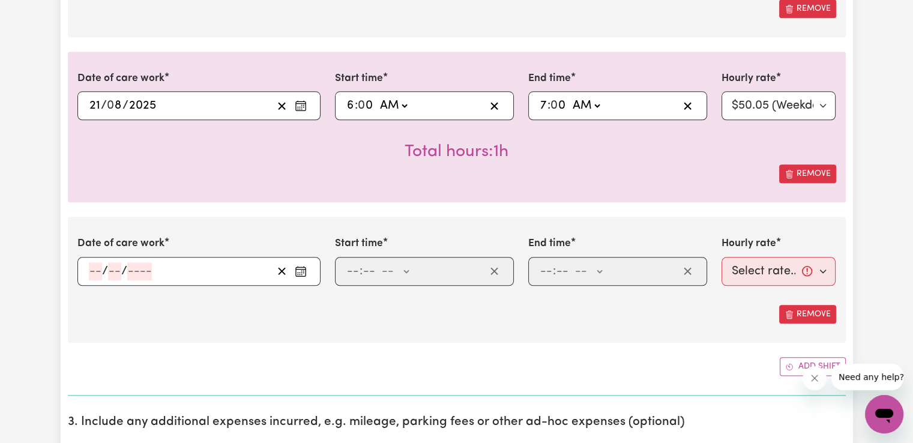
scroll to position [1360, 0]
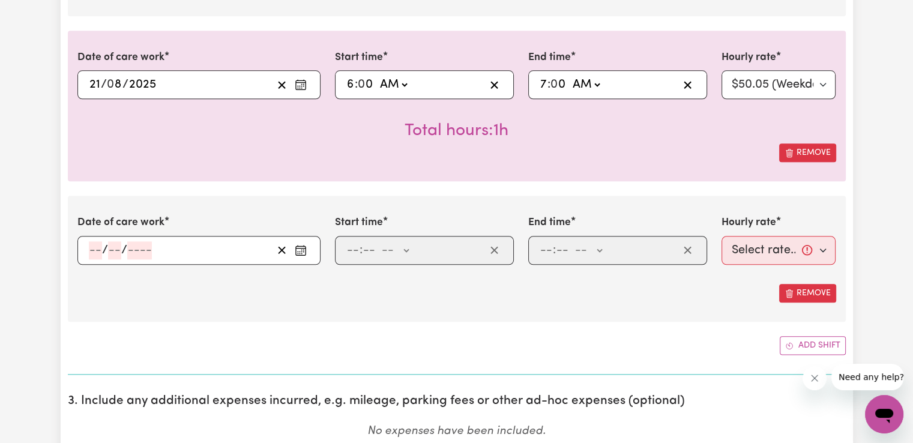
click at [302, 246] on rect "Enter the date of care work" at bounding box center [301, 250] width 10 height 9
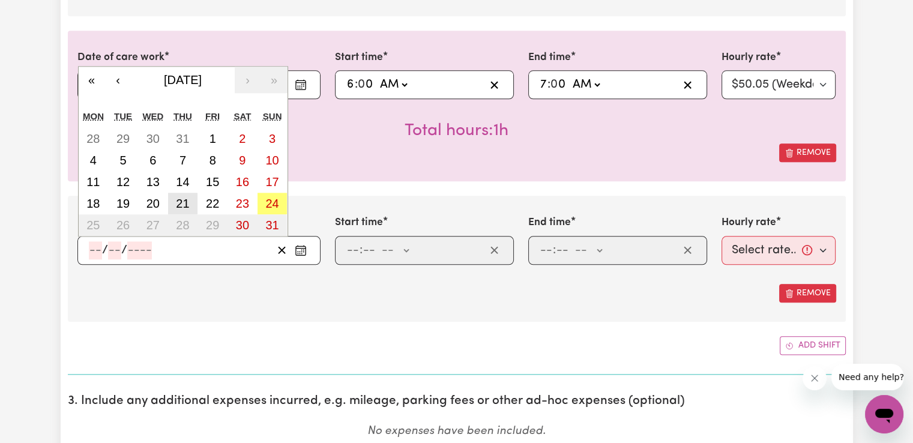
click at [190, 197] on button "21" at bounding box center [183, 204] width 30 height 22
type input "[DATE]"
type input "21"
type input "8"
type input "2025"
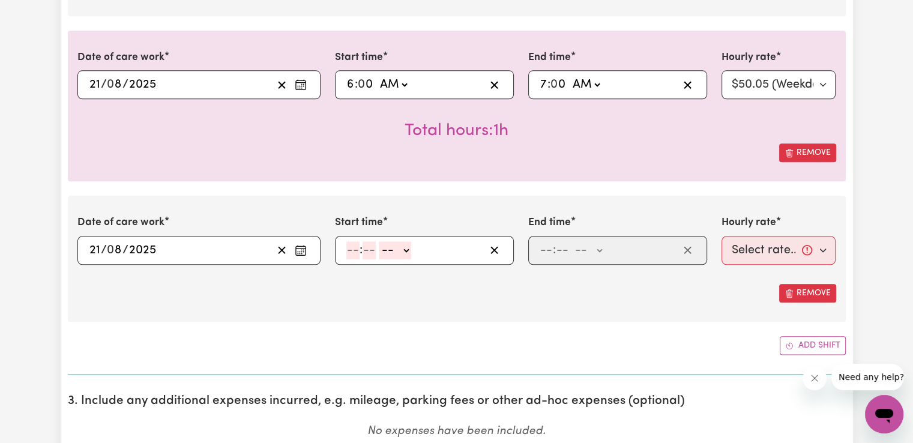
click at [352, 247] on input "number" at bounding box center [352, 250] width 13 height 18
type input "2"
type input "00"
click at [397, 253] on select "-- AM PM" at bounding box center [392, 250] width 32 height 18
select select "pm"
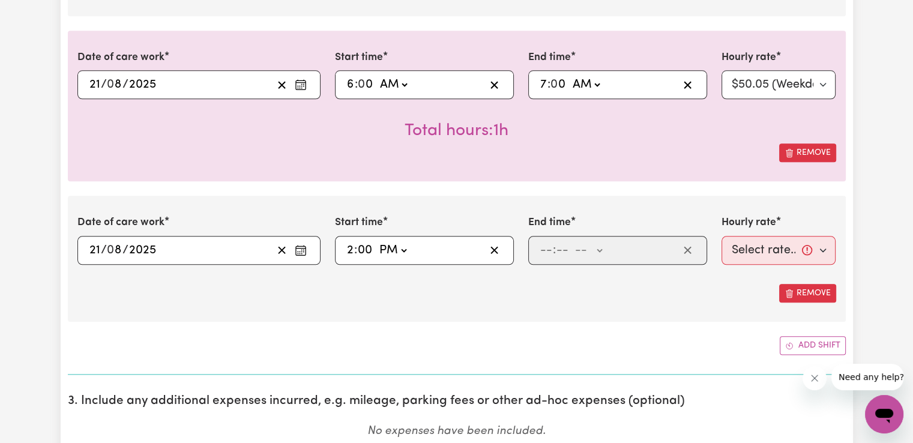
click at [376, 241] on select "-- AM PM" at bounding box center [392, 250] width 32 height 18
type input "14:00"
type input "0"
click at [544, 245] on input "number" at bounding box center [545, 250] width 13 height 18
type input "6"
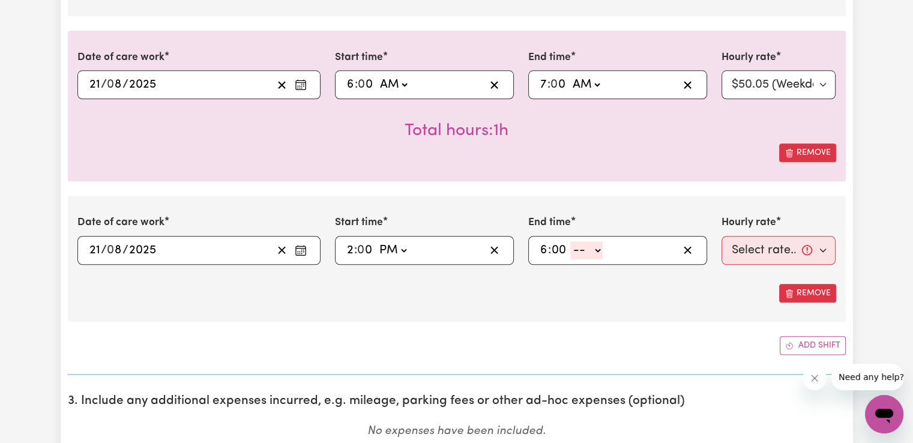
type input "00"
click at [592, 255] on select "-- AM PM" at bounding box center [586, 250] width 32 height 18
select select "pm"
click at [570, 241] on select "-- AM PM" at bounding box center [586, 250] width 32 height 18
type input "18:00"
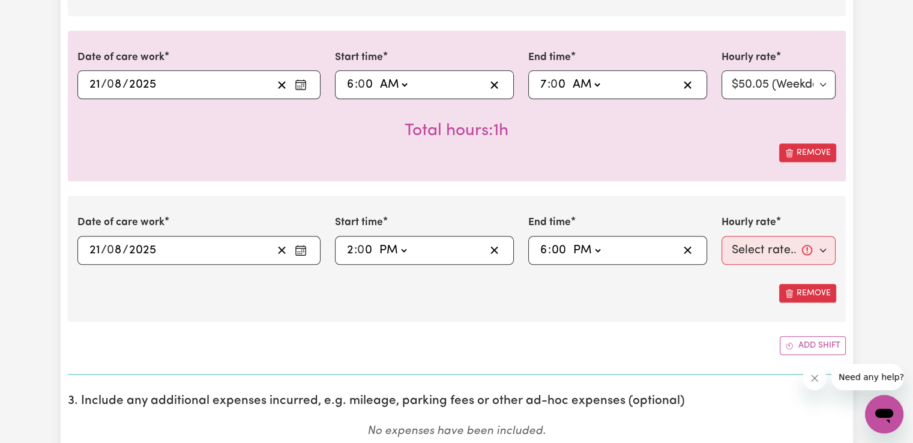
type input "0"
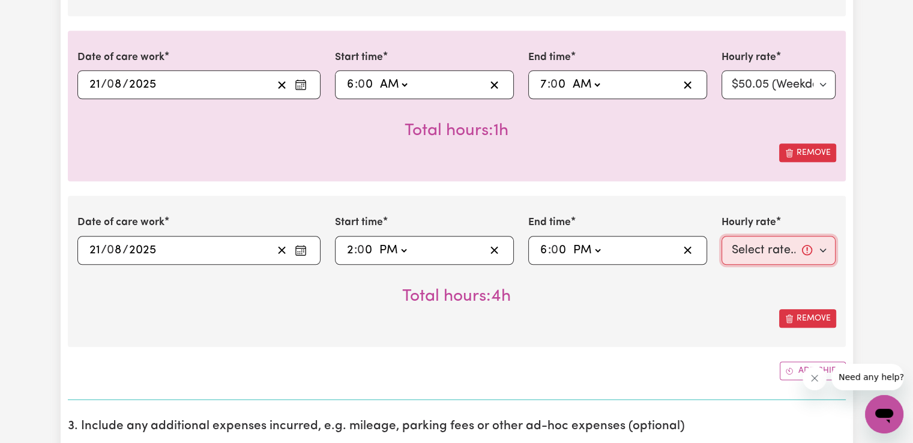
click at [763, 254] on select "Select rate... $50.05 (Weekday) $72.90 ([DATE]) $90.04 ([DATE]) $90.04 (Public …" at bounding box center [778, 250] width 115 height 29
select select "50.05-Weekday"
click at [721, 236] on select "Select rate... $50.05 (Weekday) $72.90 ([DATE]) $90.04 ([DATE]) $90.04 (Public …" at bounding box center [778, 250] width 115 height 29
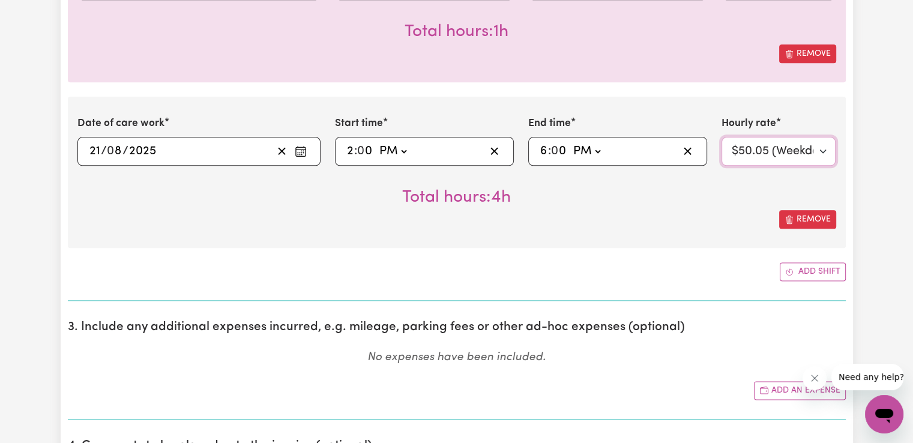
scroll to position [1460, 0]
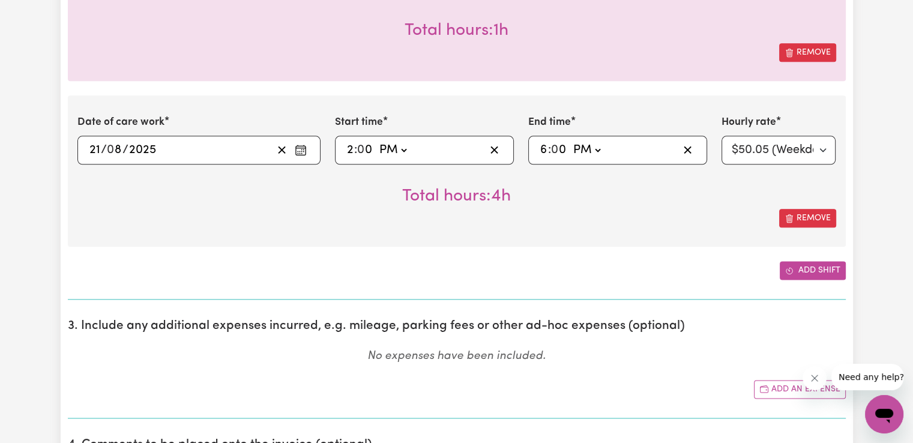
click at [841, 269] on button "Add shift" at bounding box center [812, 270] width 66 height 19
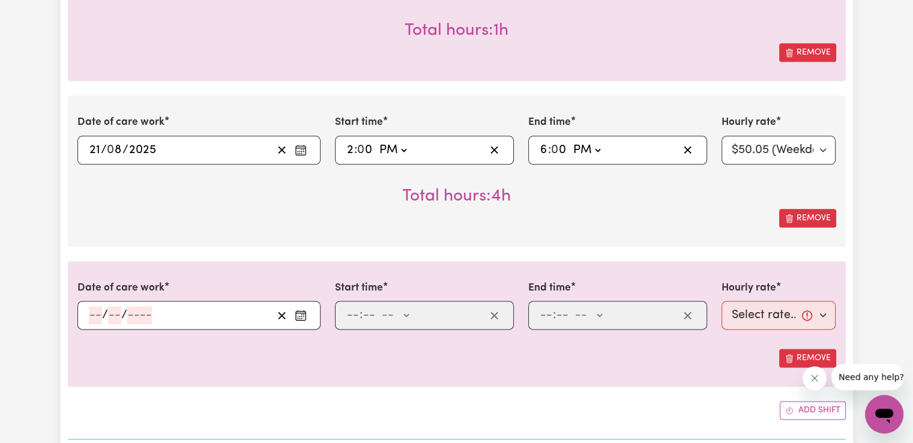
click at [306, 311] on icon "Enter the date of care work" at bounding box center [301, 315] width 12 height 12
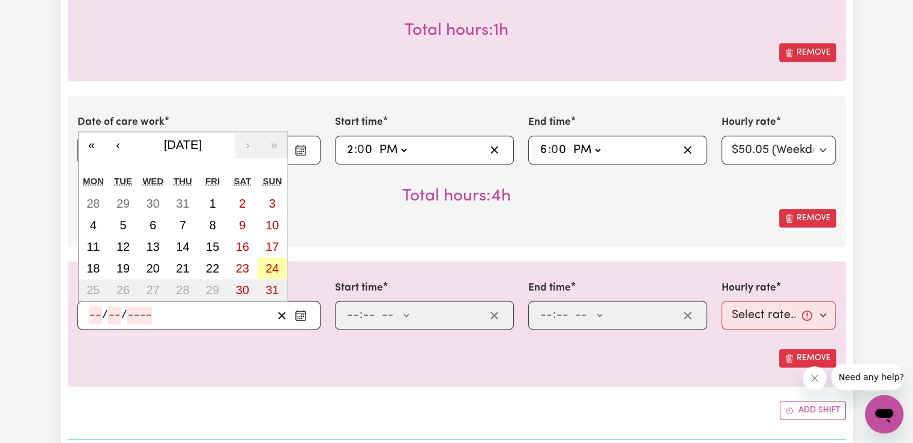
click at [271, 262] on abbr "24" at bounding box center [271, 268] width 13 height 13
type input "[DATE]"
type input "24"
type input "8"
type input "2025"
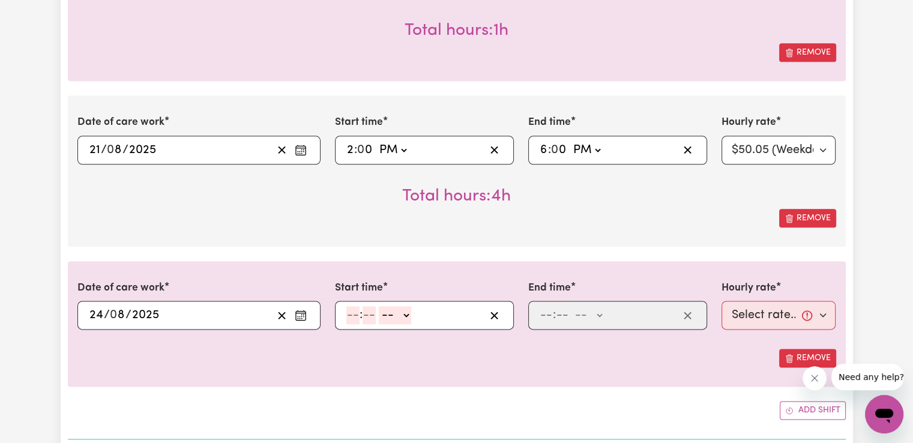
click at [354, 307] on input "number" at bounding box center [352, 315] width 13 height 18
type input "8"
type input "00"
click at [392, 313] on select "-- AM PM" at bounding box center [393, 315] width 32 height 18
select select "am"
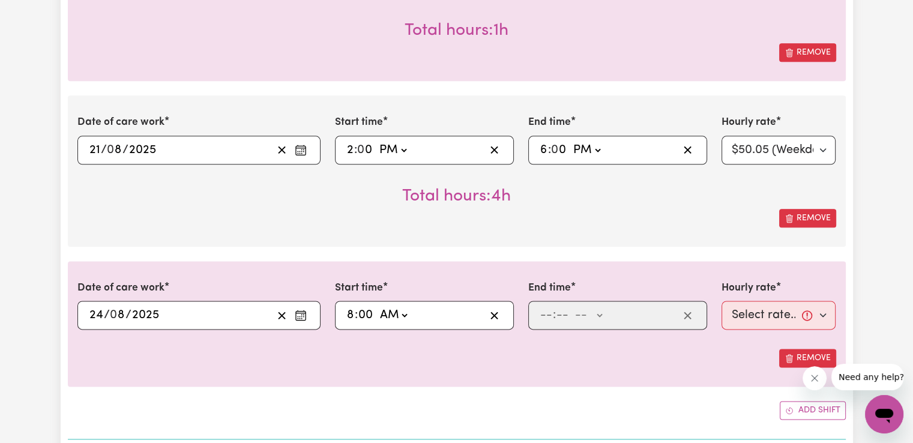
click at [377, 306] on select "-- AM PM" at bounding box center [393, 315] width 32 height 18
type input "08:00"
type input "0"
click at [548, 311] on input "number" at bounding box center [545, 315] width 13 height 18
type input "2"
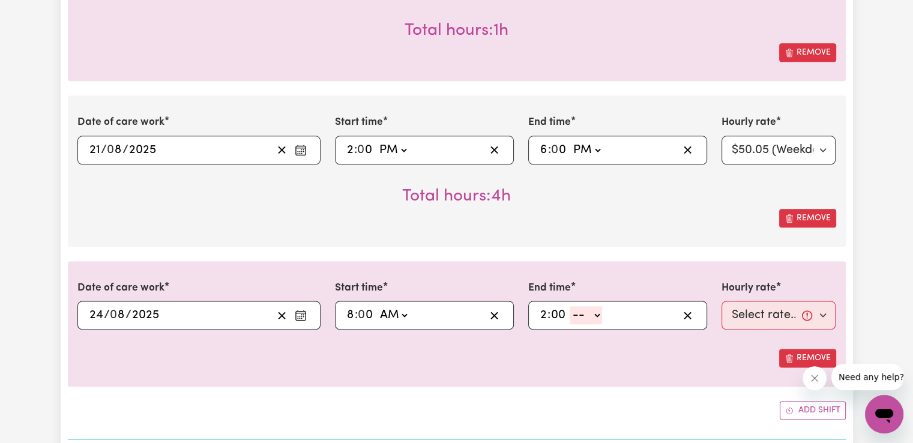
type input "00"
click at [590, 311] on select "-- AM PM" at bounding box center [585, 315] width 32 height 18
select select "pm"
click at [569, 306] on select "-- AM PM" at bounding box center [585, 315] width 32 height 18
type input "14:00"
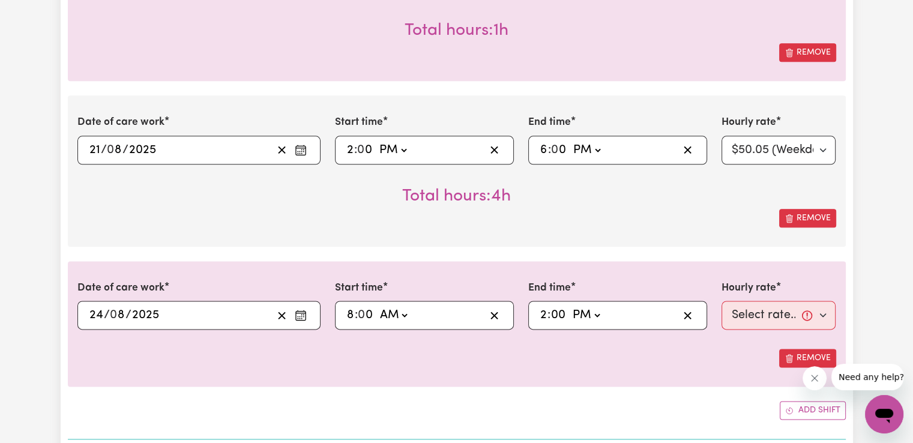
type input "0"
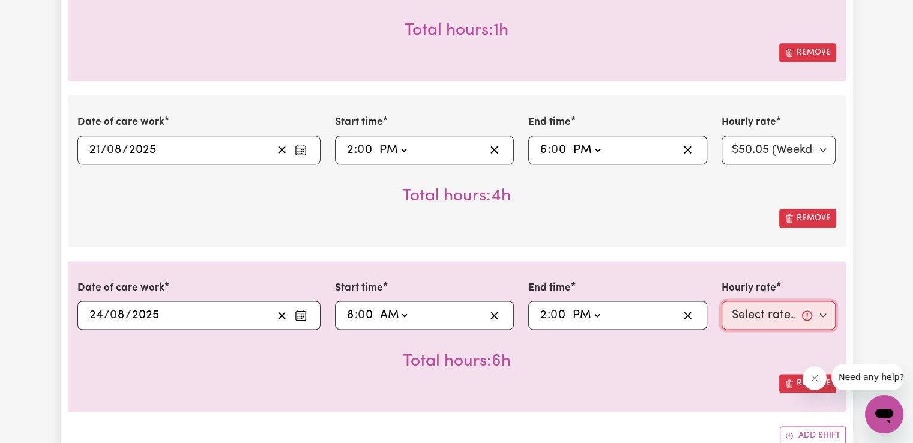
click at [754, 315] on select "Select rate... $50.05 (Weekday) $72.90 ([DATE]) $90.04 ([DATE]) $90.04 (Public …" at bounding box center [778, 315] width 115 height 29
select select "90.04-[DATE]"
click at [721, 301] on select "Select rate... $50.05 (Weekday) $72.90 ([DATE]) $90.04 ([DATE]) $90.04 (Public …" at bounding box center [778, 315] width 115 height 29
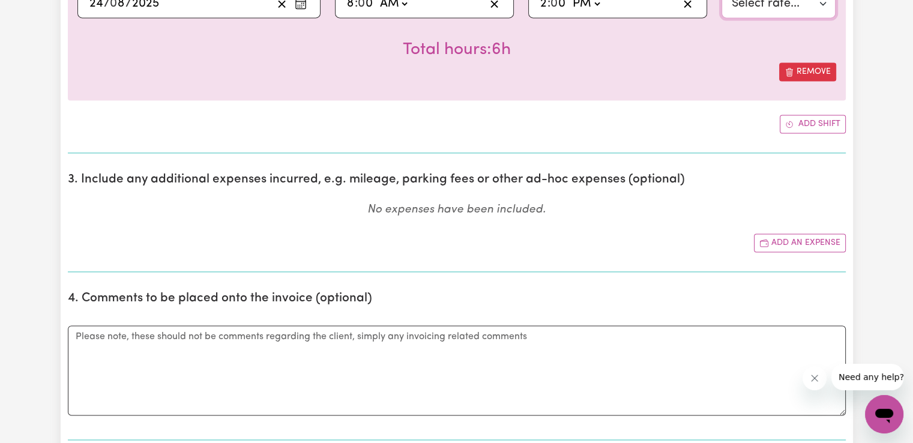
scroll to position [1780, 0]
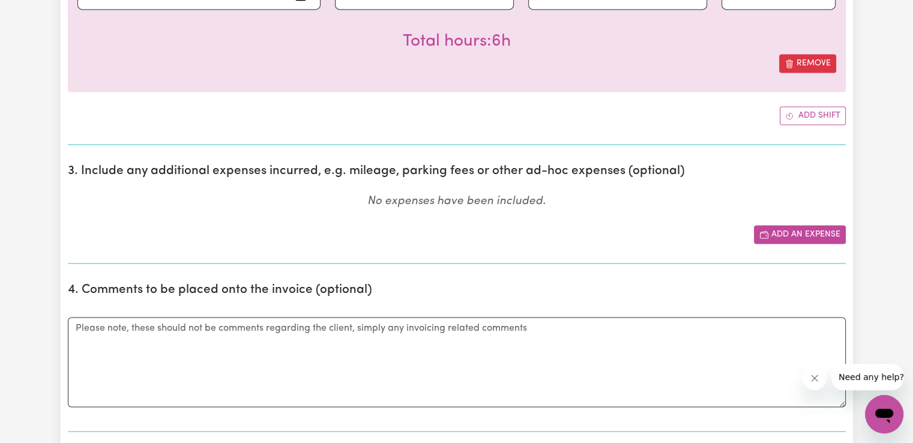
click at [826, 225] on button "Add an expense" at bounding box center [800, 234] width 92 height 19
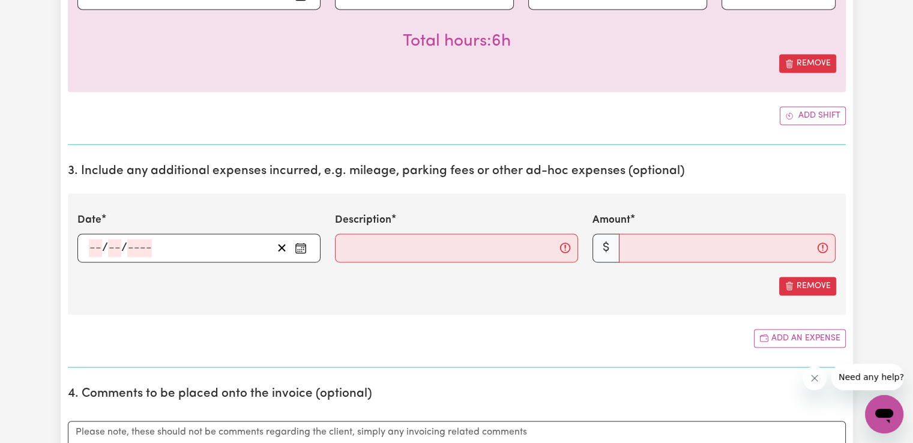
click at [302, 247] on icon "Enter the date of expense" at bounding box center [301, 248] width 12 height 12
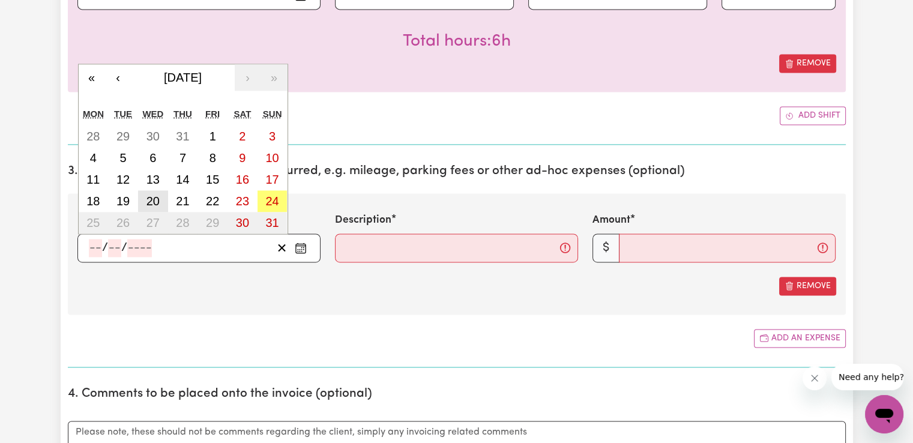
click at [156, 197] on abbr "20" at bounding box center [152, 200] width 13 height 13
type input "[DATE]"
type input "20"
type input "8"
type input "2025"
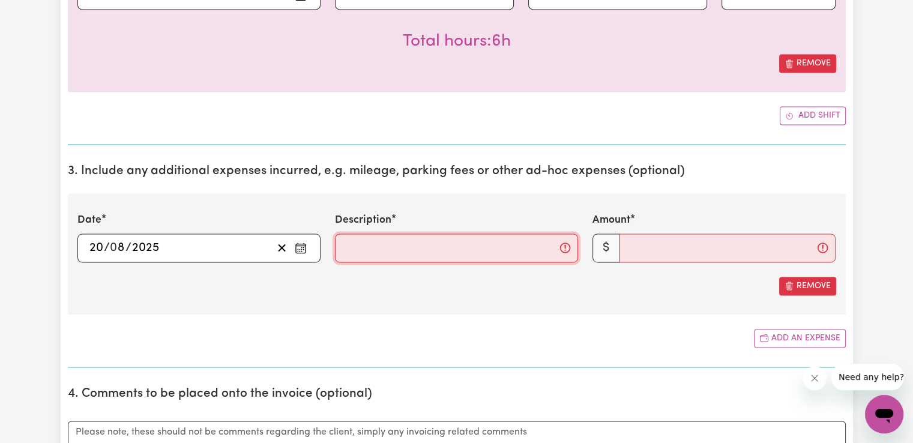
click at [430, 238] on input "Description" at bounding box center [456, 247] width 243 height 29
type input "Travel 10km"
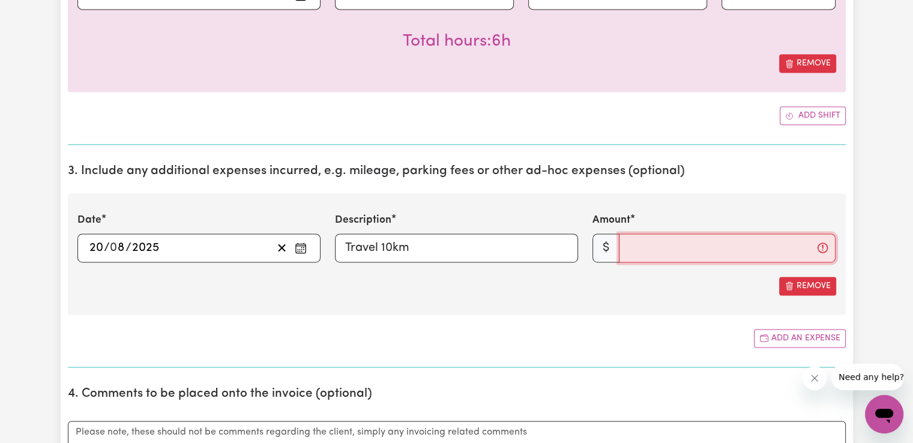
click at [660, 234] on input "Amount" at bounding box center [727, 247] width 217 height 29
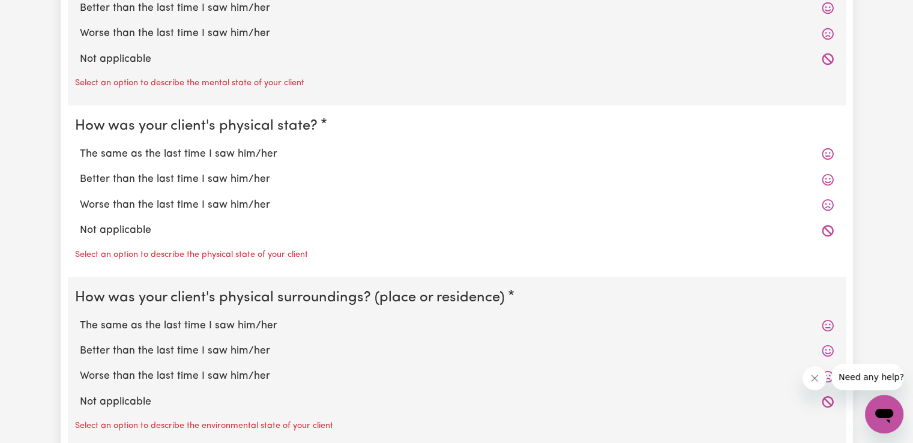
scroll to position [2420, 0]
type input "10.60"
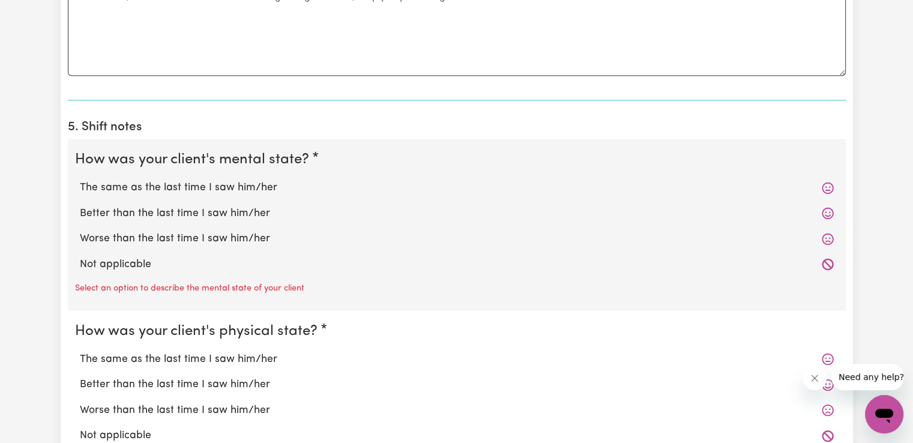
scroll to position [2222, 0]
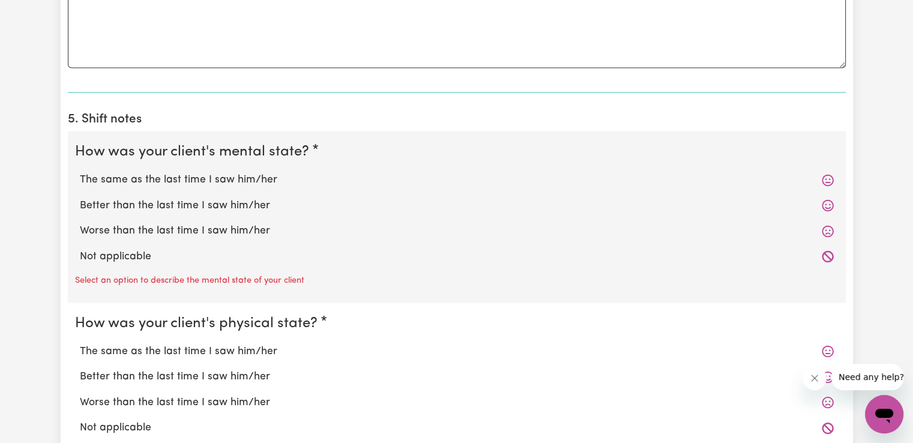
click at [229, 230] on label "Worse than the last time I saw him/her" at bounding box center [457, 231] width 754 height 16
click at [80, 223] on input "Worse than the last time I saw him/her" at bounding box center [79, 222] width 1 height 1
radio input "true"
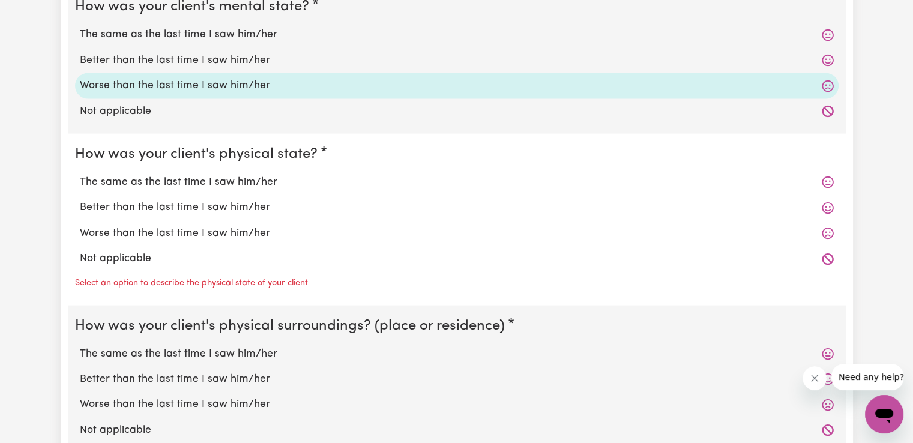
scroll to position [2363, 0]
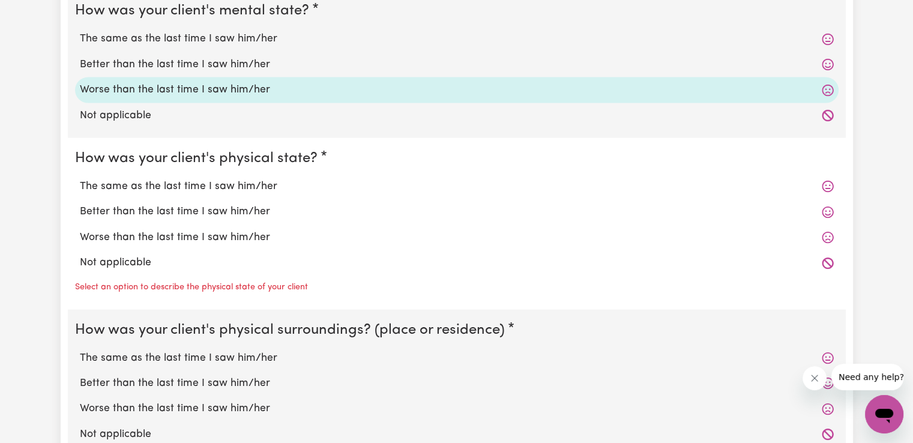
click at [245, 184] on label "The same as the last time I saw him/her" at bounding box center [457, 187] width 754 height 16
click at [80, 179] on input "The same as the last time I saw him/her" at bounding box center [79, 178] width 1 height 1
radio input "true"
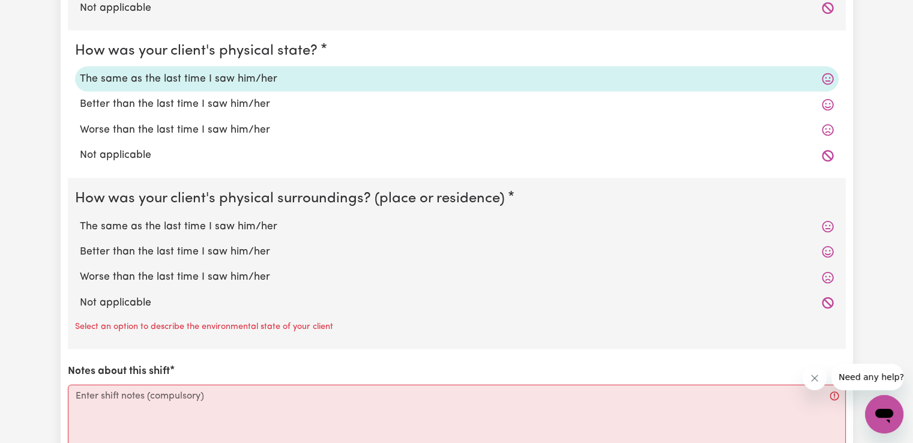
scroll to position [2483, 0]
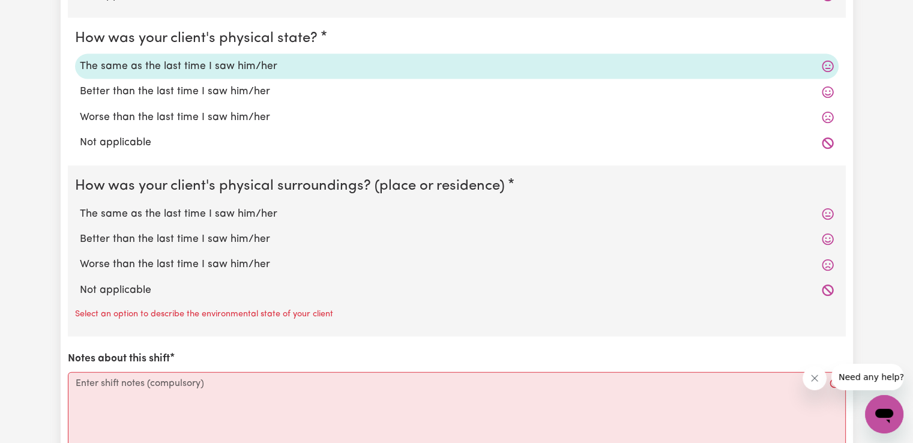
click at [250, 214] on label "The same as the last time I saw him/her" at bounding box center [457, 214] width 754 height 16
click at [80, 206] on input "The same as the last time I saw him/her" at bounding box center [79, 206] width 1 height 1
radio input "true"
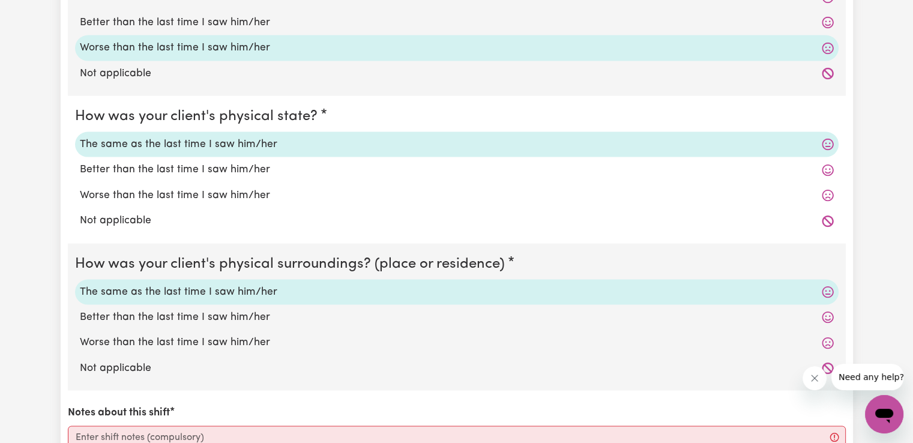
scroll to position [2402, 0]
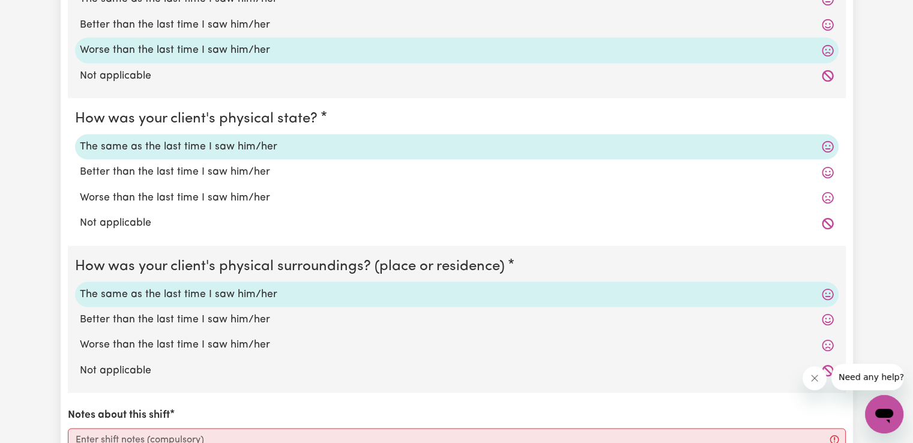
click at [245, 194] on label "Worse than the last time I saw him/her" at bounding box center [457, 198] width 754 height 16
click at [80, 190] on input "Worse than the last time I saw him/her" at bounding box center [79, 190] width 1 height 1
radio input "true"
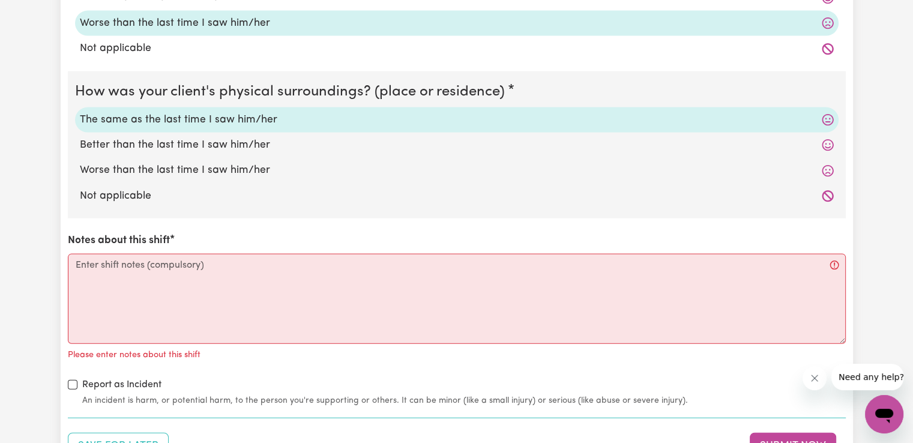
scroll to position [2582, 0]
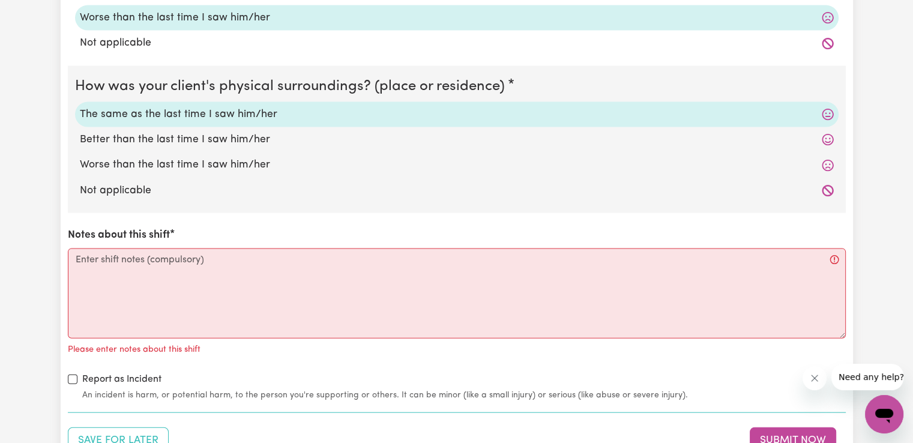
click at [205, 372] on div "Report as Incident An incident is harm, or potential harm, to the person you're…" at bounding box center [457, 386] width 778 height 29
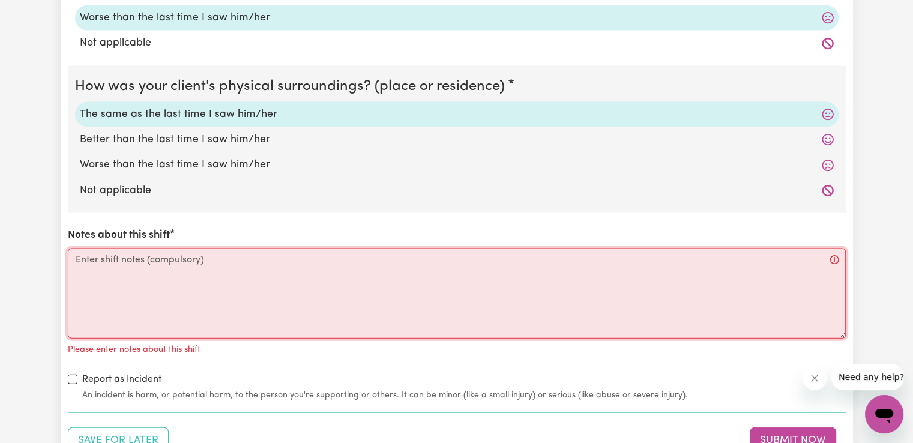
click at [209, 289] on textarea "Notes about this shift" at bounding box center [457, 293] width 778 height 90
paste textarea "Access community, social, recreational and assistance with self care activities"
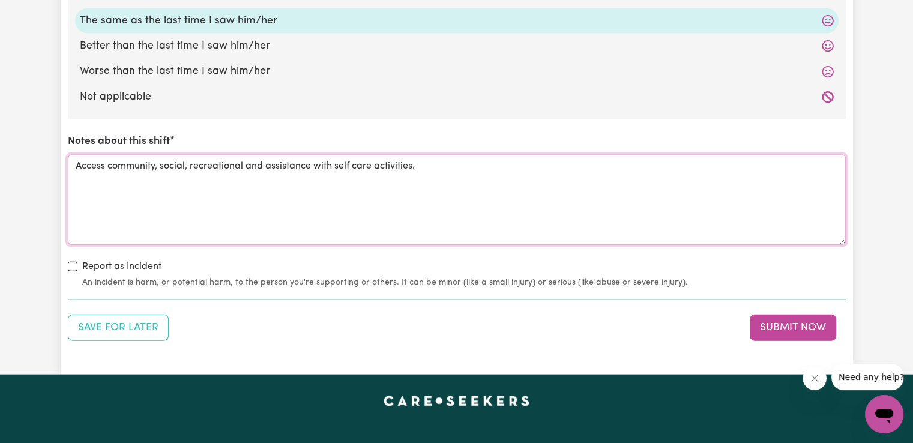
scroll to position [2712, 0]
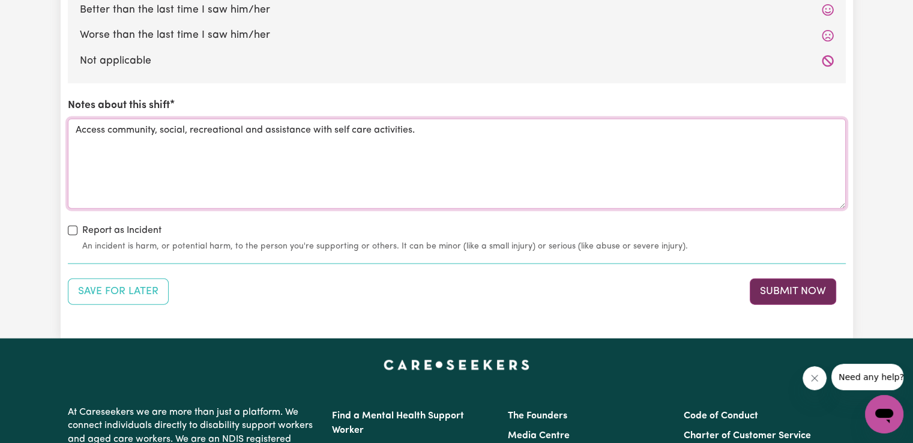
type textarea "Access community, social, recreational and assistance with self care activities."
click at [775, 285] on button "Submit Now" at bounding box center [792, 291] width 86 height 26
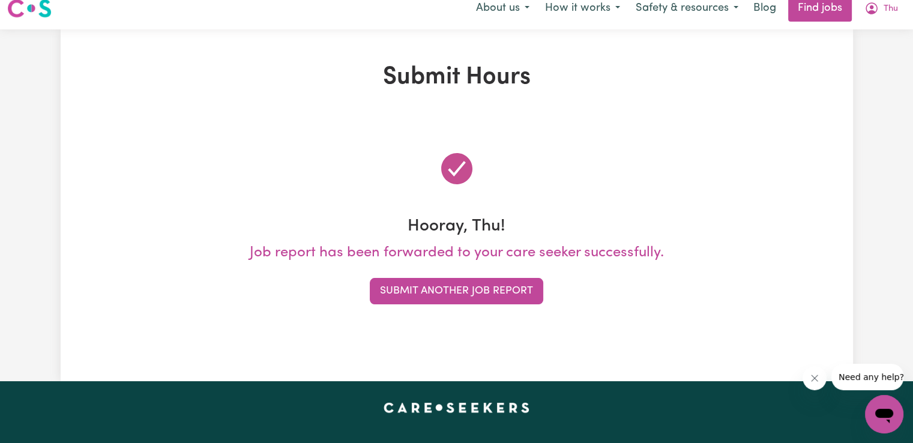
scroll to position [0, 0]
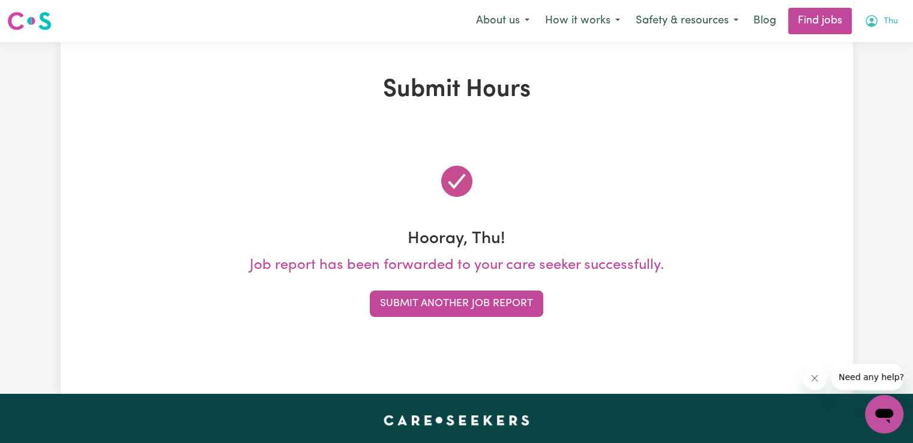
click at [892, 20] on span "Thu" at bounding box center [890, 21] width 14 height 13
click at [845, 52] on link "My Account" at bounding box center [857, 46] width 95 height 23
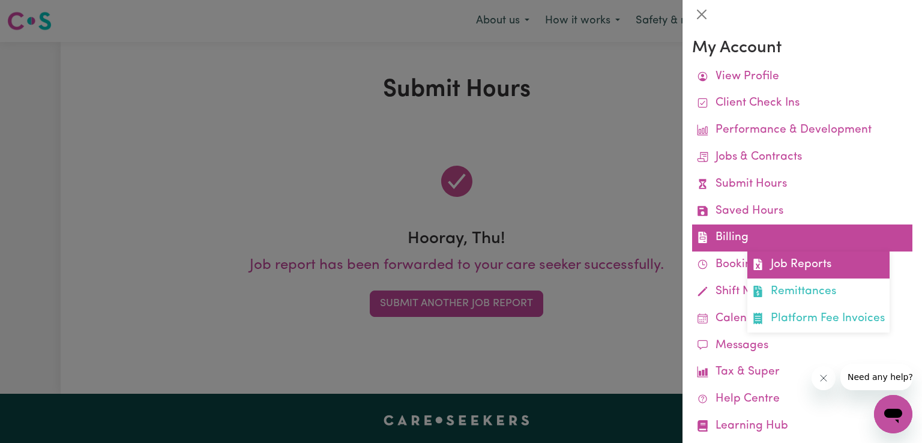
click at [796, 261] on link "Job Reports" at bounding box center [818, 264] width 142 height 27
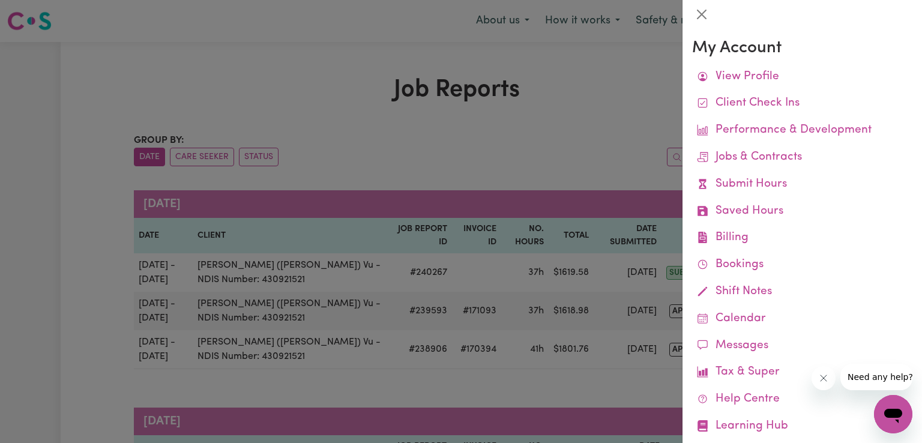
click at [453, 158] on div at bounding box center [461, 221] width 922 height 443
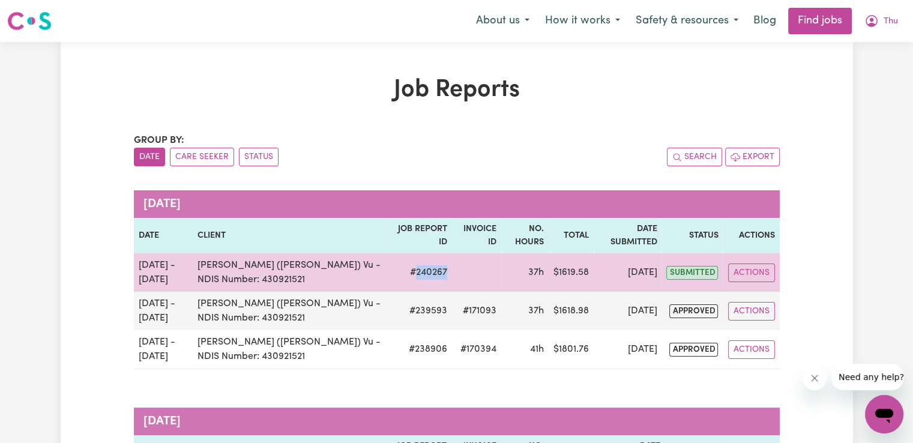
drag, startPoint x: 398, startPoint y: 272, endPoint x: 431, endPoint y: 272, distance: 33.0
click at [431, 272] on td "# 240267" at bounding box center [421, 272] width 59 height 38
copy td "240267"
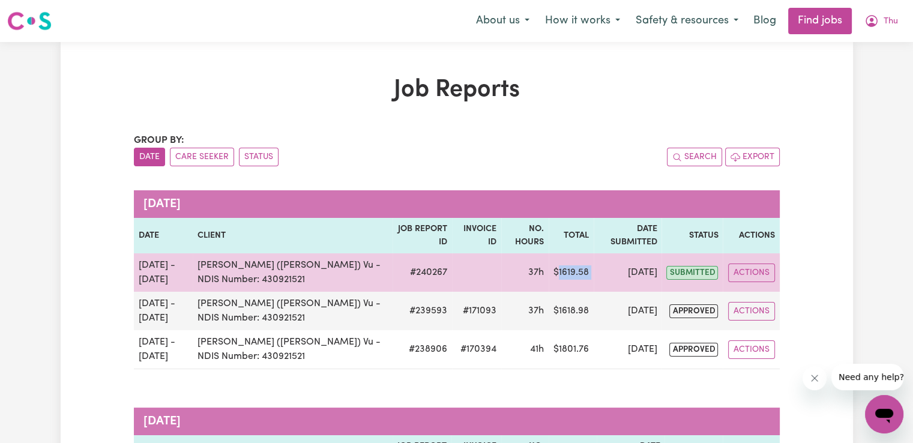
drag, startPoint x: 552, startPoint y: 274, endPoint x: 590, endPoint y: 276, distance: 37.9
click at [590, 276] on tr "[DATE] - [DATE] Chelsea (Han) Vu - NDIS Number: 430921521 # 240267 37h $ 1619.5…" at bounding box center [457, 272] width 646 height 38
copy td "1619.58"
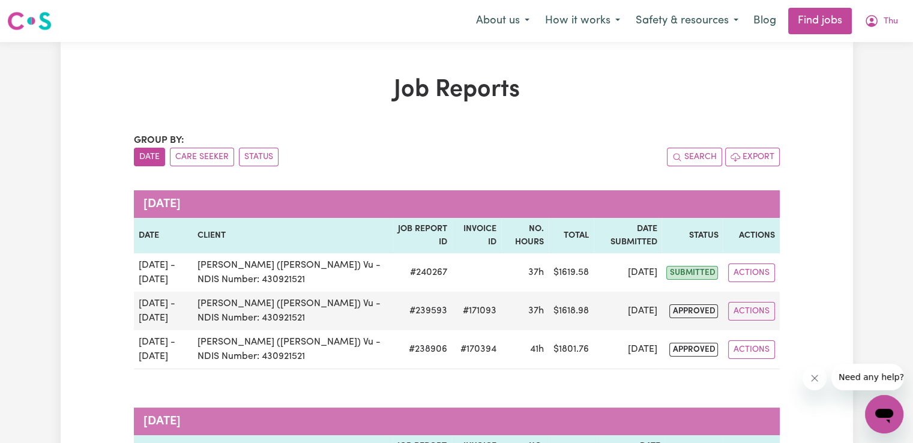
click at [892, 23] on span "Thu" at bounding box center [890, 21] width 14 height 13
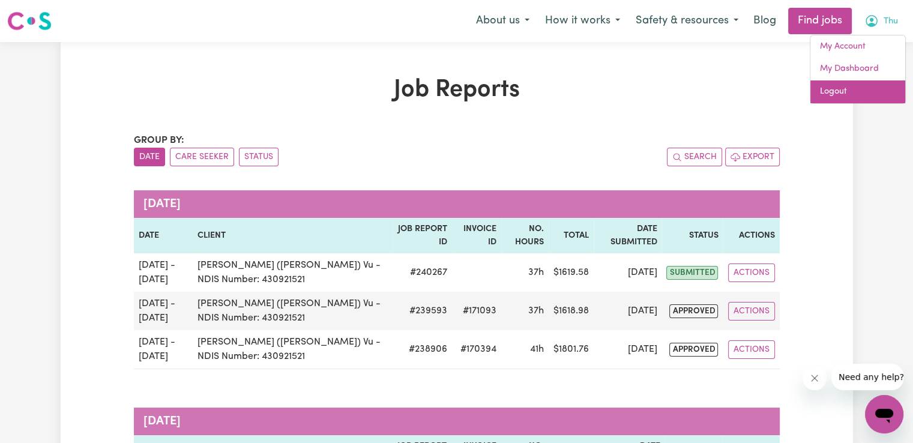
click at [831, 92] on link "Logout" at bounding box center [857, 91] width 95 height 23
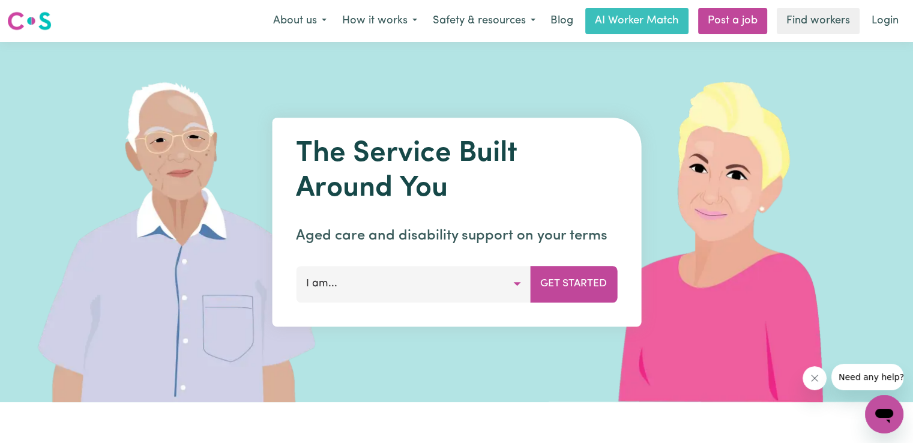
click at [256, 87] on img at bounding box center [186, 222] width 358 height 360
